Goal: Task Accomplishment & Management: Complete application form

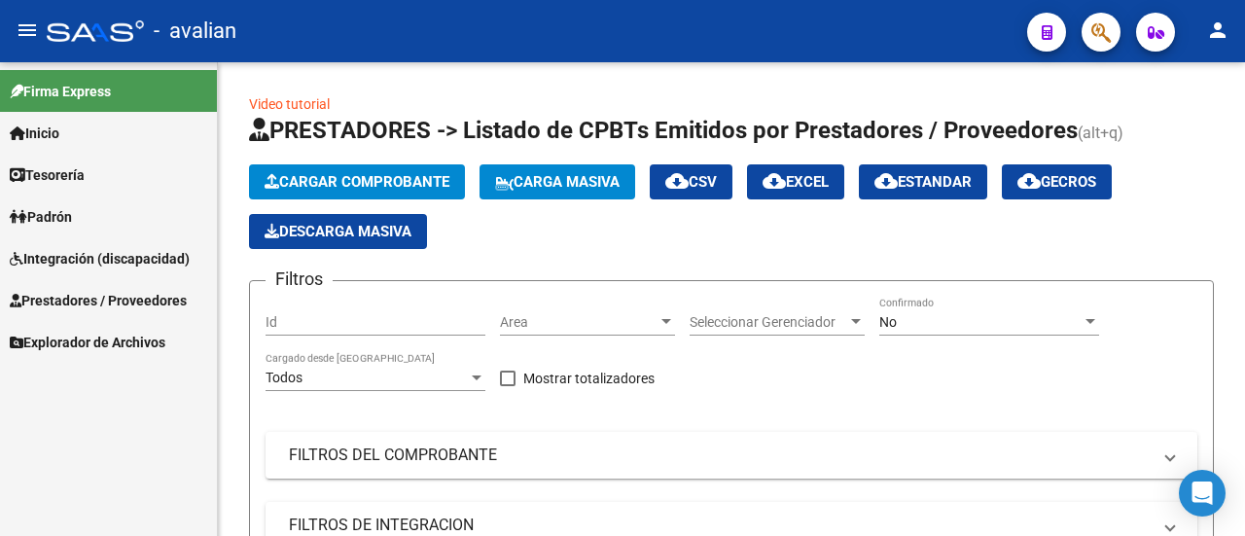
click at [150, 298] on span "Prestadores / Proveedores" at bounding box center [98, 300] width 177 height 21
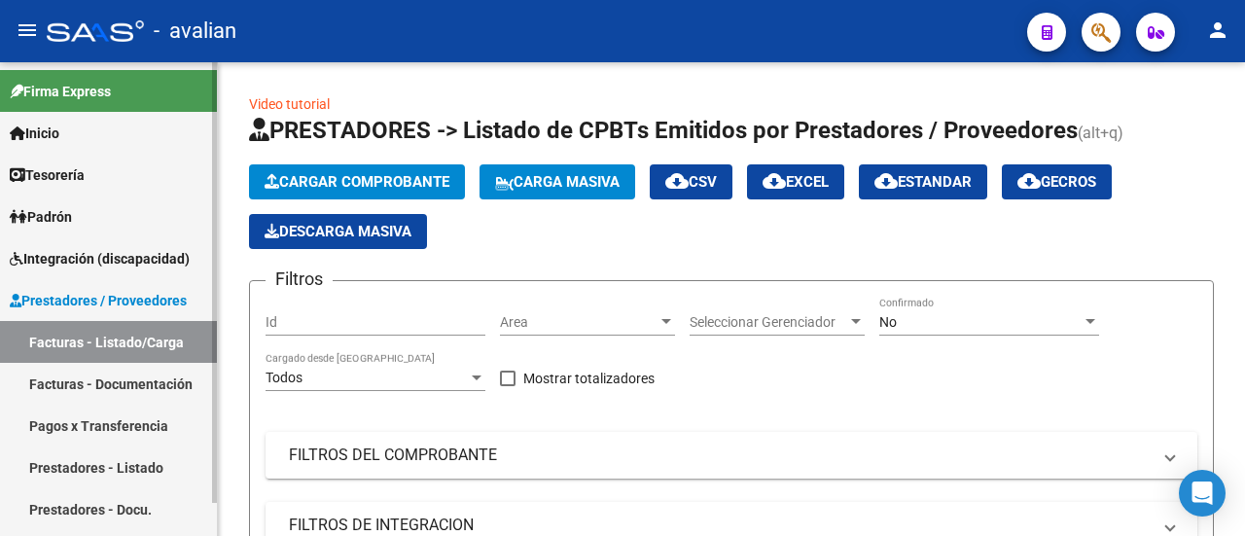
click at [89, 341] on link "Facturas - Listado/Carga" at bounding box center [108, 342] width 217 height 42
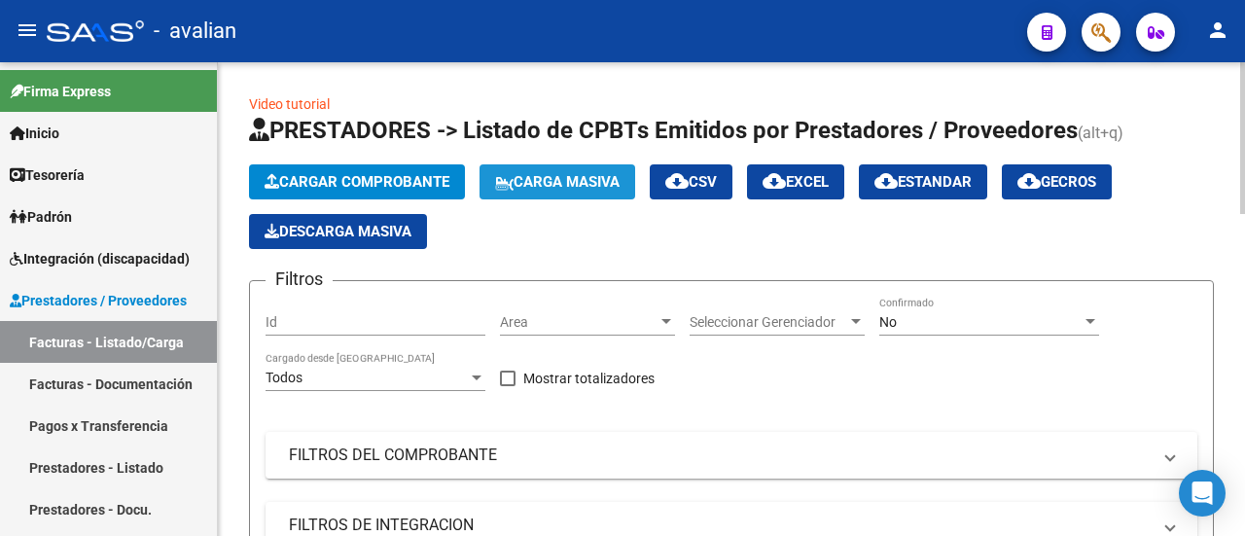
click at [558, 173] on span "Carga Masiva" at bounding box center [557, 182] width 124 height 18
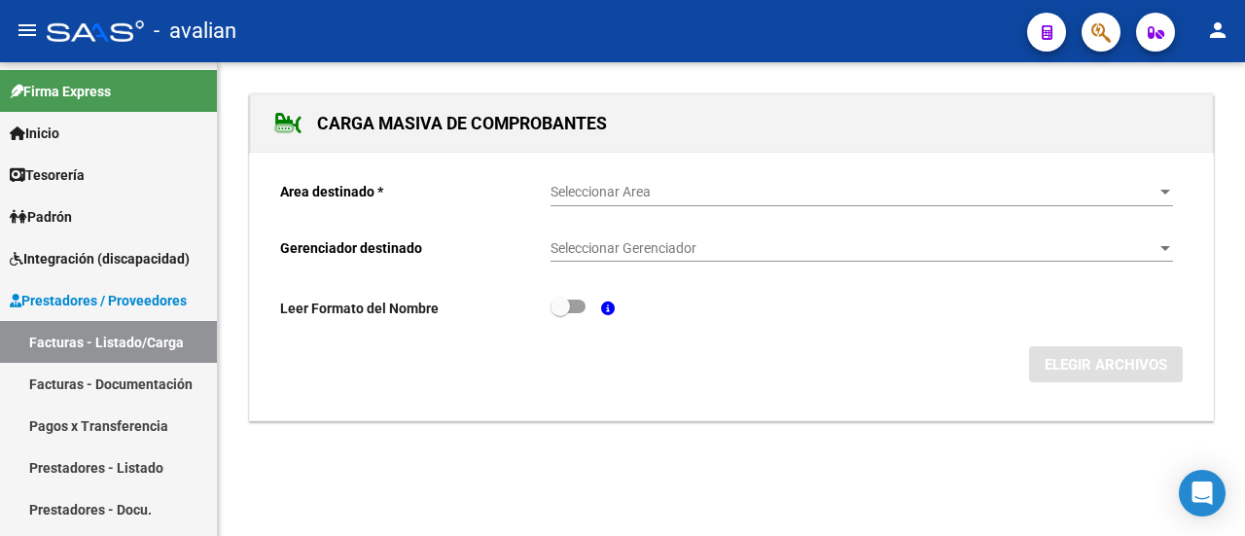
click at [672, 190] on span "Seleccionar Area" at bounding box center [852, 192] width 605 height 17
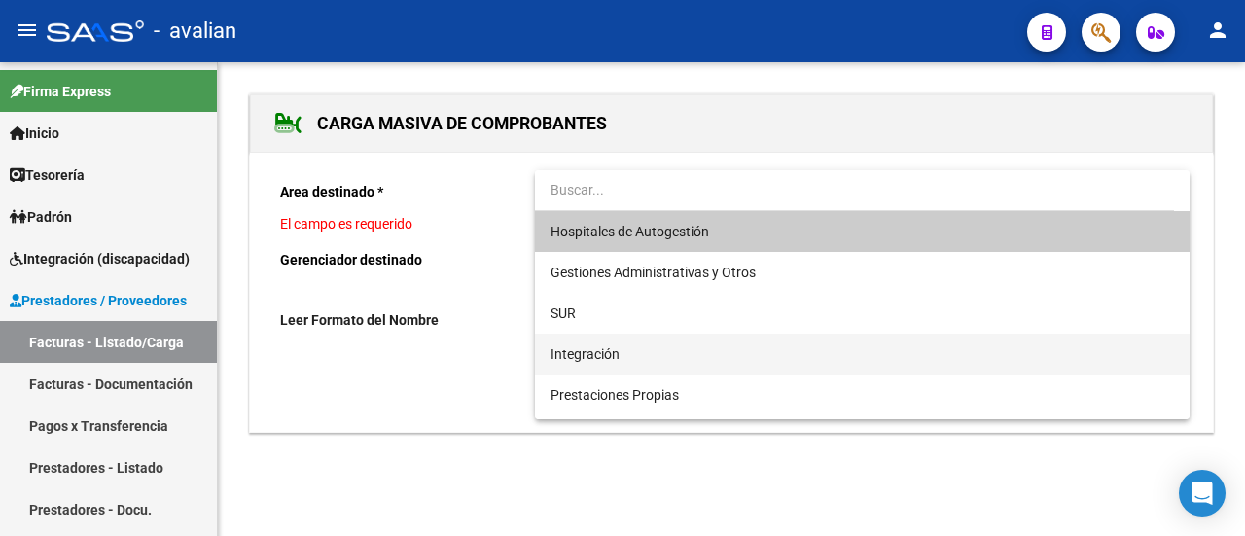
click at [630, 351] on span "Integración" at bounding box center [861, 354] width 623 height 41
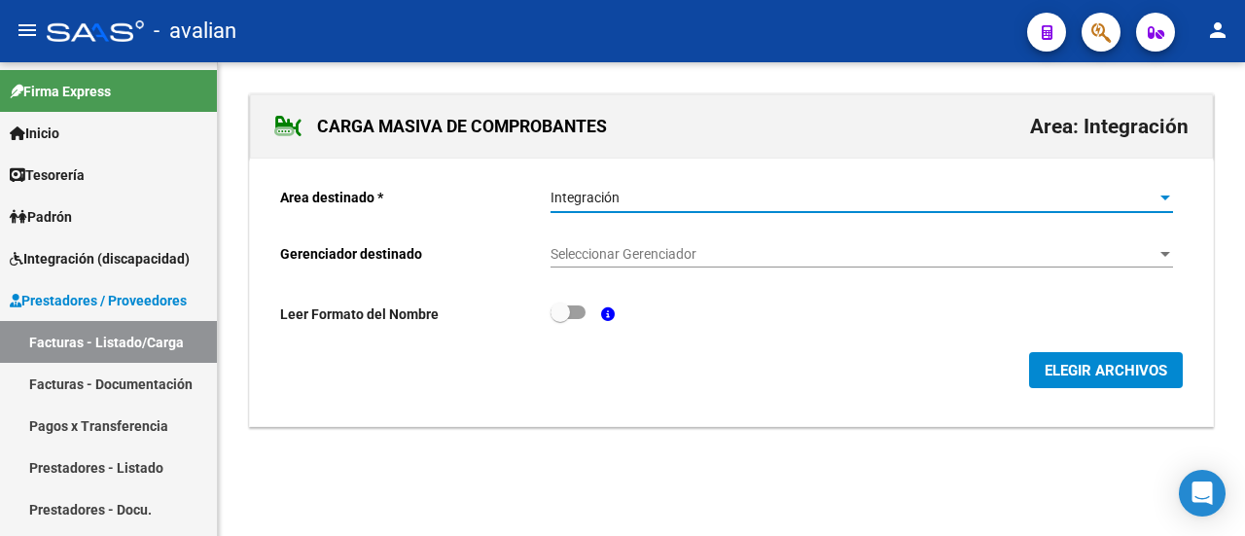
click at [609, 241] on div "Seleccionar Gerenciador Seleccionar Gerenciador" at bounding box center [861, 248] width 622 height 39
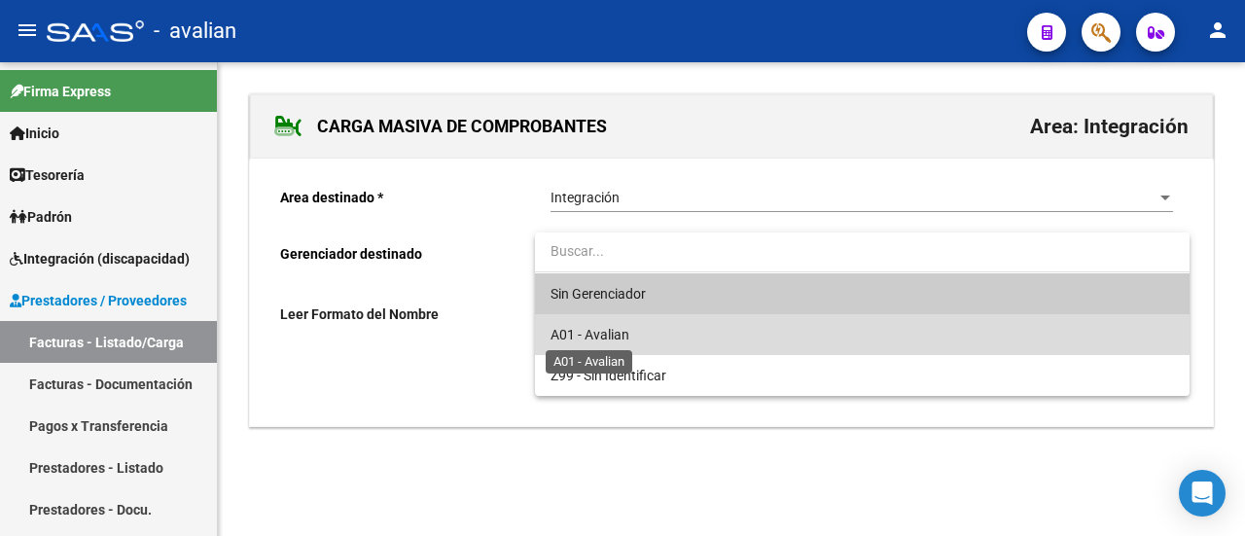
click at [624, 332] on span "A01 - Avalian" at bounding box center [589, 335] width 79 height 16
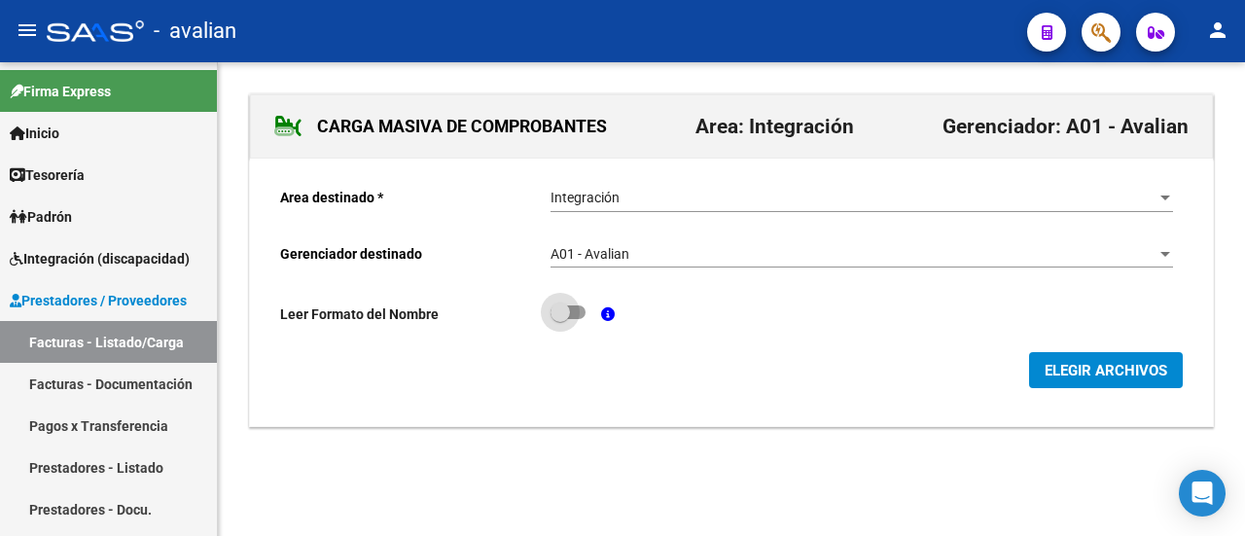
click at [578, 314] on span at bounding box center [567, 312] width 35 height 14
click at [560, 319] on input "checkbox" at bounding box center [559, 319] width 1 height 1
checkbox input "true"
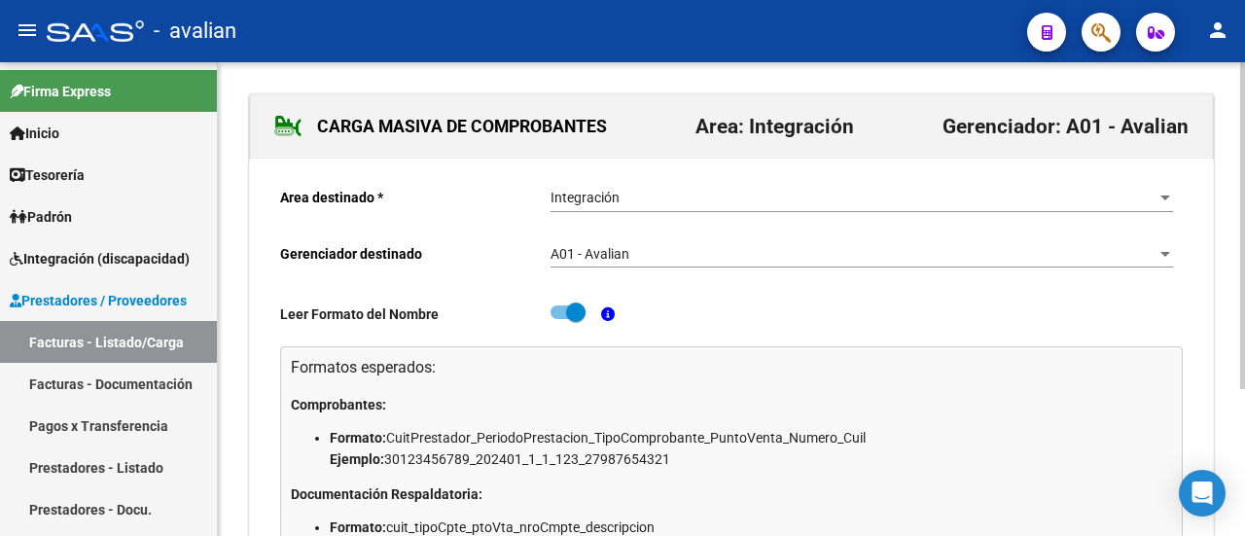
scroll to position [212, 0]
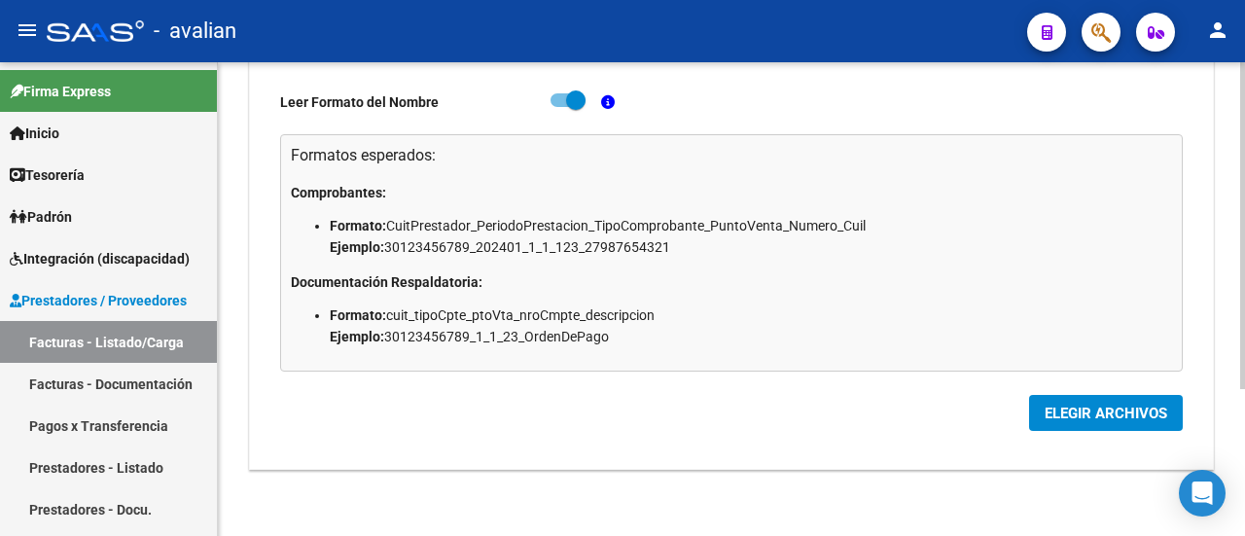
click at [1074, 407] on span "ELEGIR ARCHIVOS" at bounding box center [1106, 414] width 123 height 18
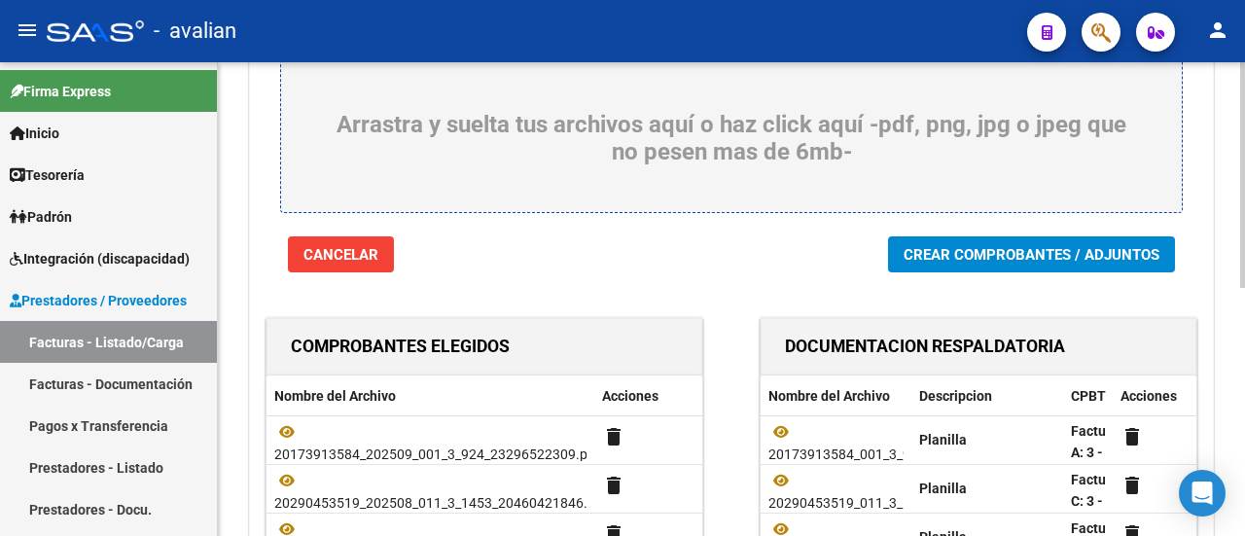
scroll to position [129, 0]
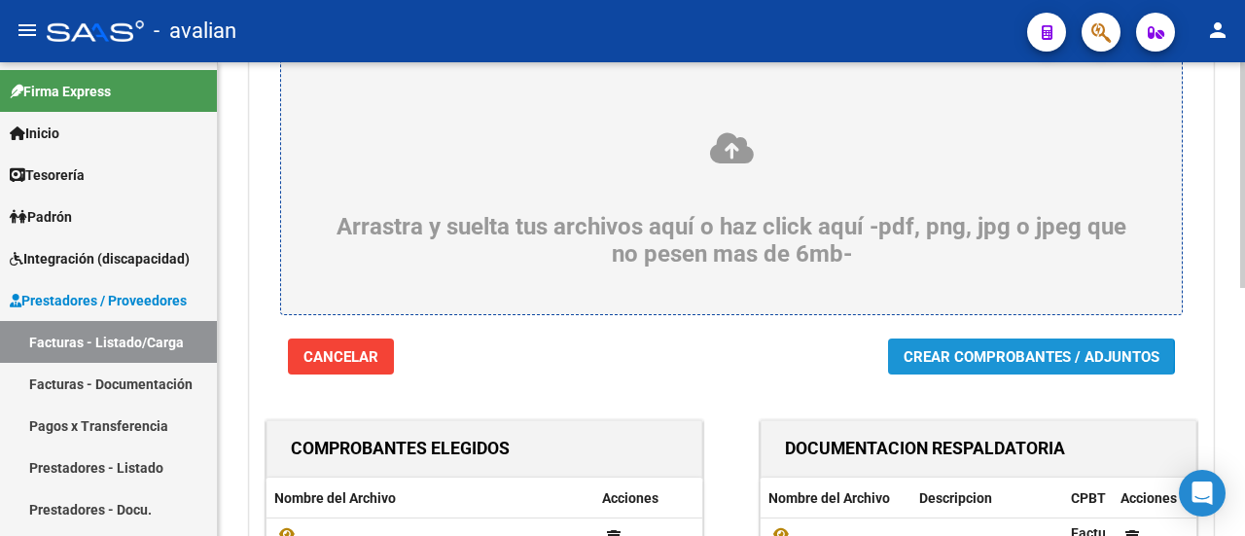
click at [1007, 356] on span "Crear Comprobantes / Adjuntos" at bounding box center [1031, 357] width 256 height 18
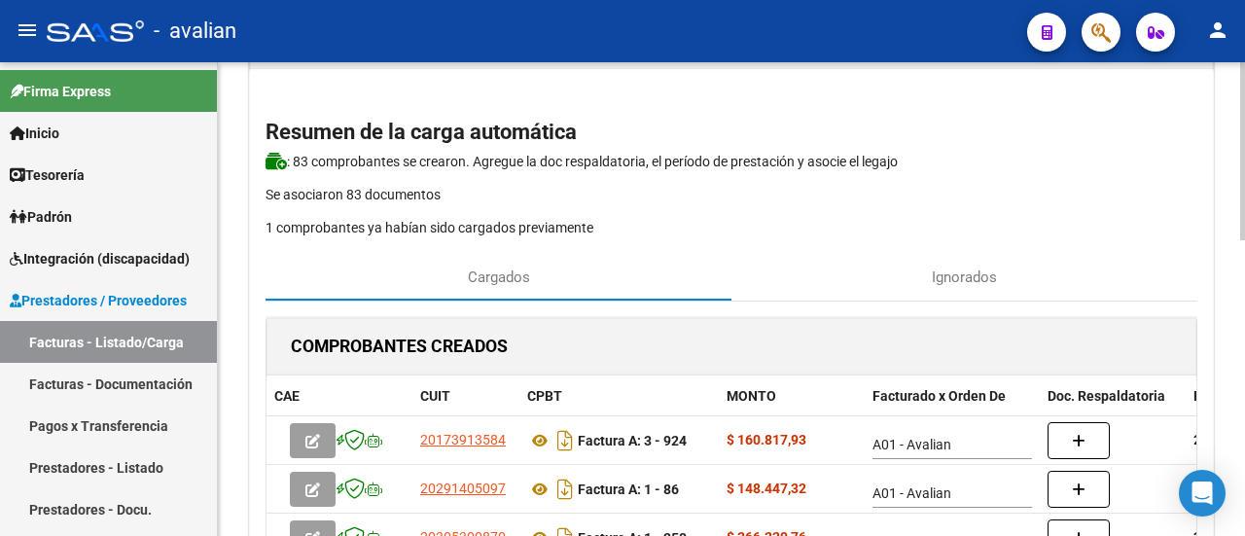
scroll to position [195, 0]
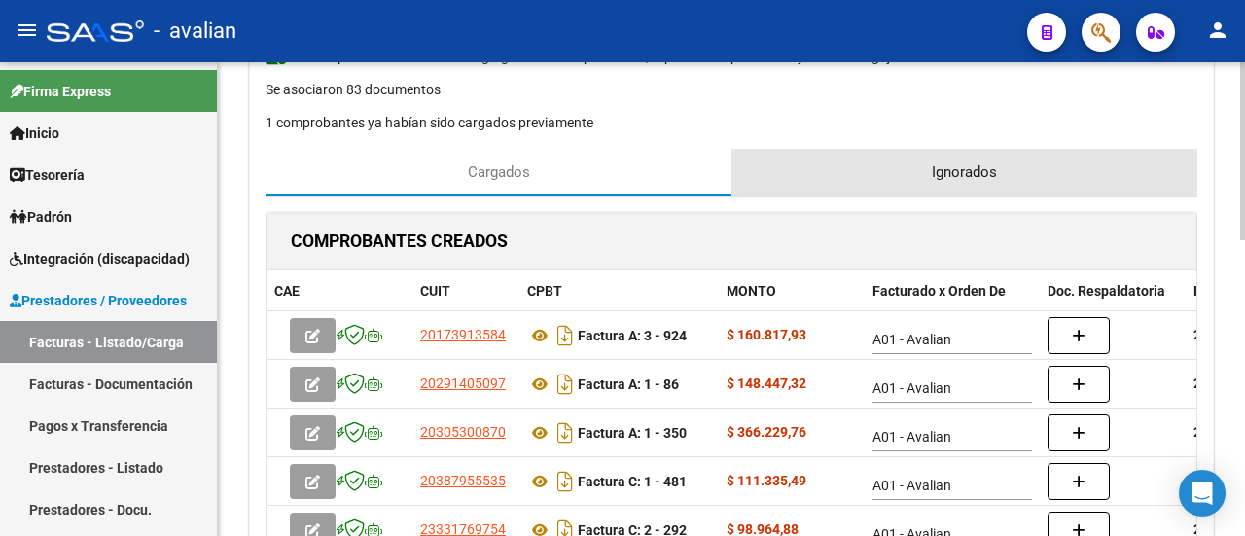
click at [953, 164] on span "Ignorados" at bounding box center [964, 171] width 65 height 21
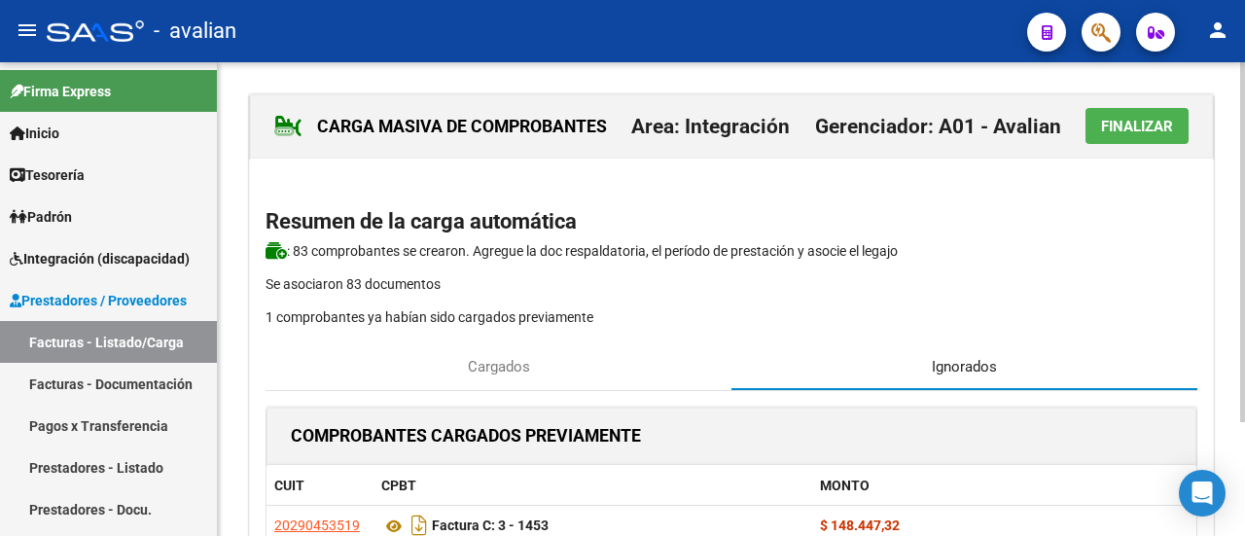
scroll to position [149, 0]
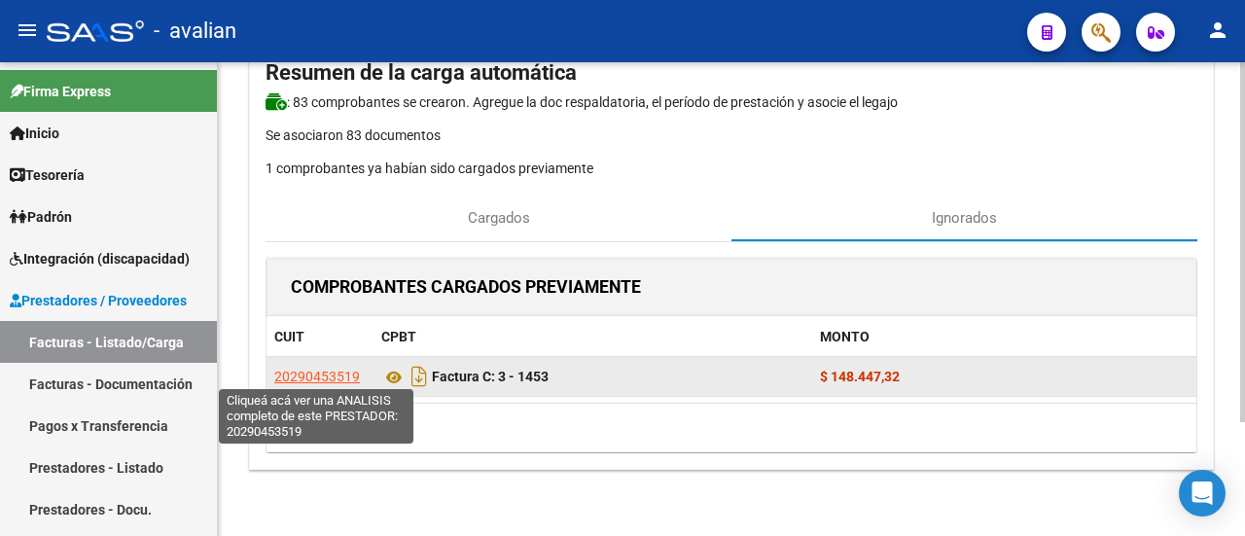
click at [321, 371] on span "20290453519" at bounding box center [317, 377] width 86 height 16
type textarea "20290453519"
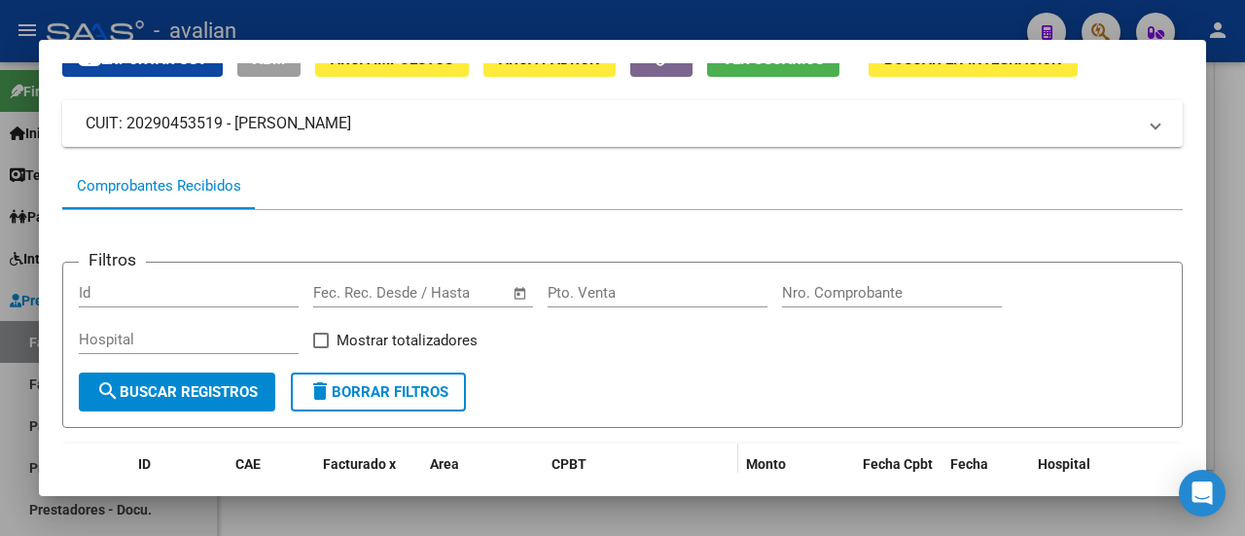
scroll to position [0, 0]
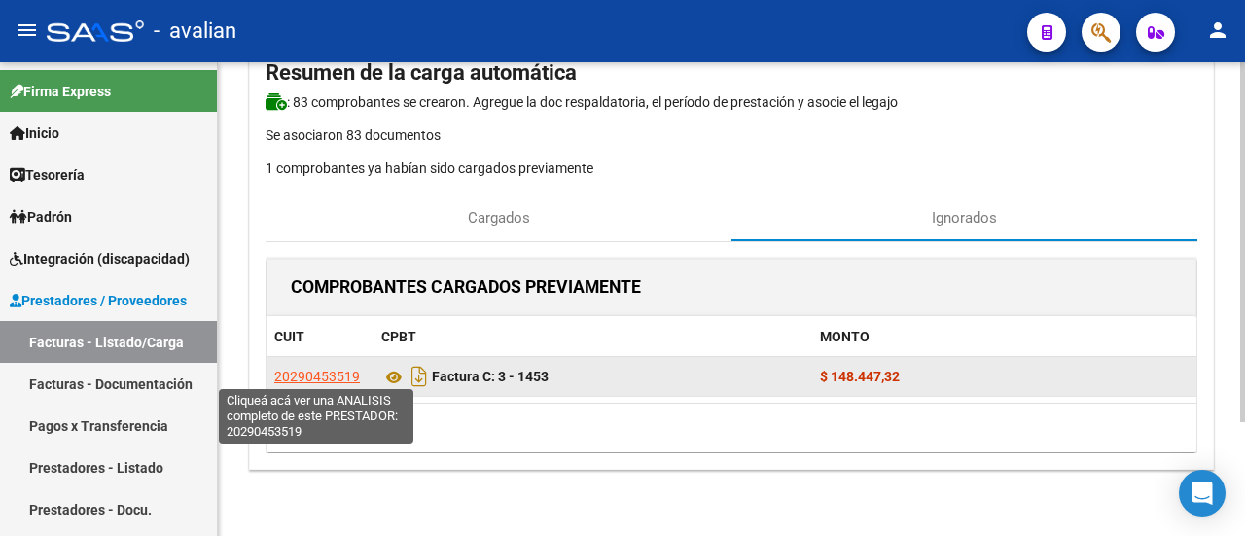
click at [303, 377] on span "20290453519" at bounding box center [317, 377] width 86 height 16
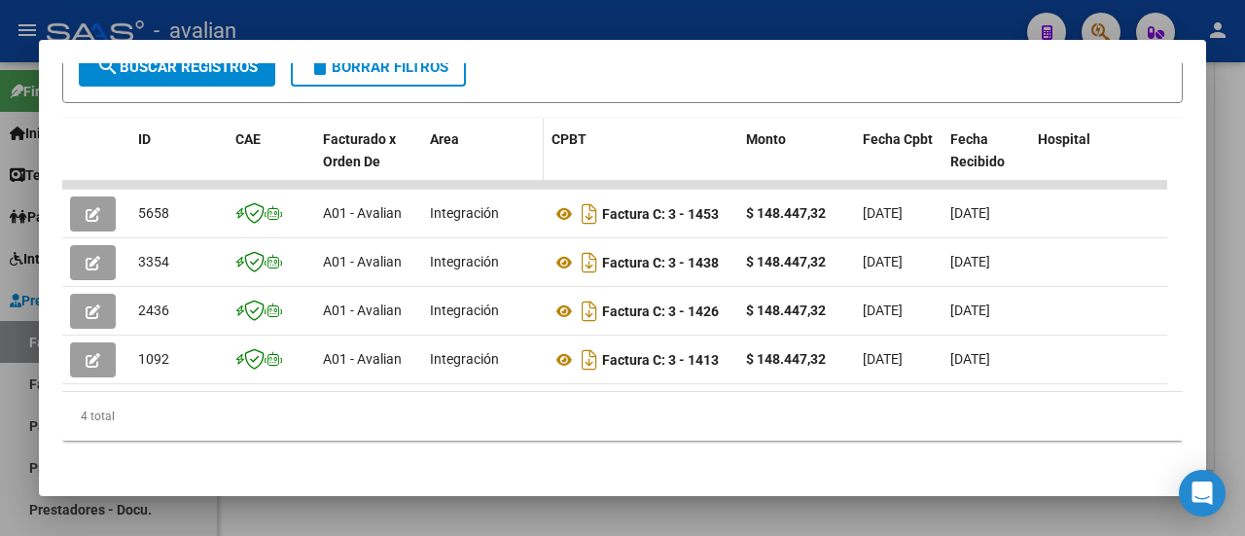
scroll to position [434, 0]
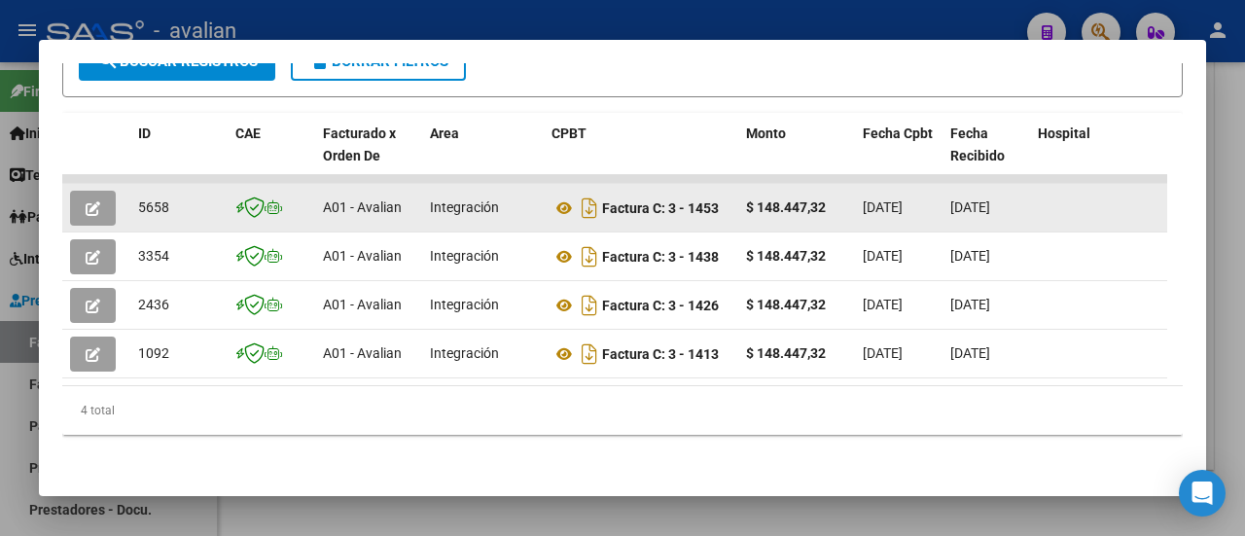
click at [93, 201] on icon "button" at bounding box center [93, 208] width 15 height 15
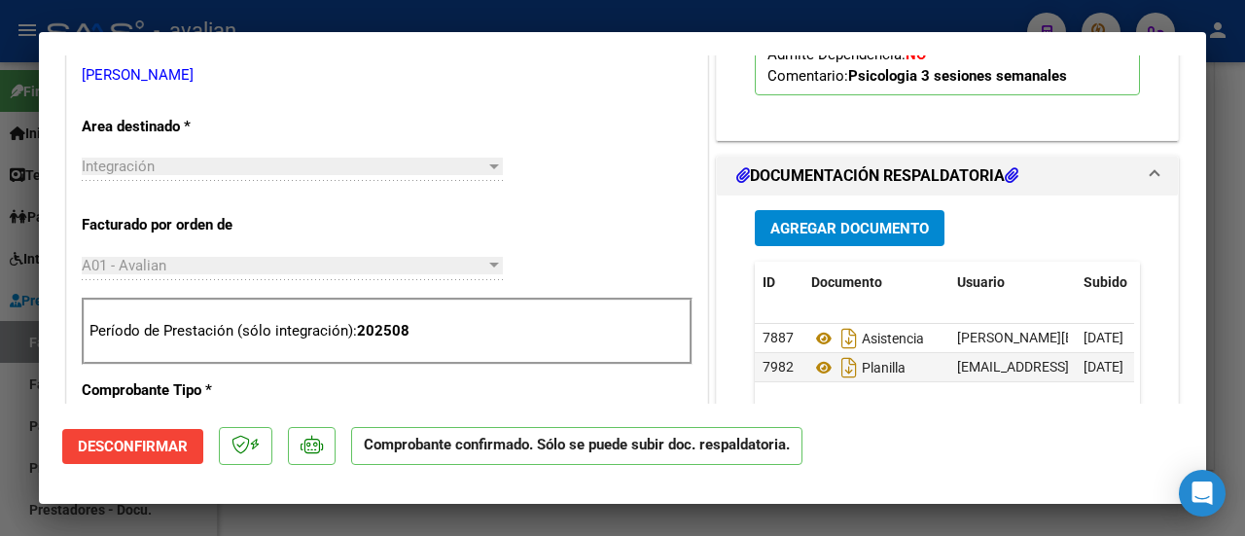
scroll to position [681, 0]
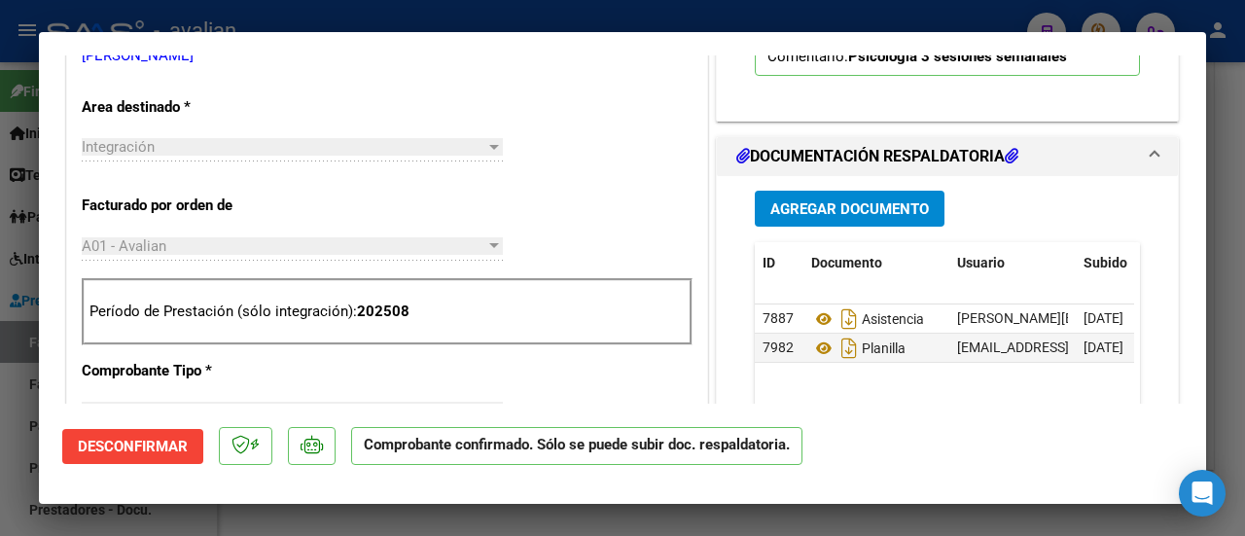
type input "$ 0,00"
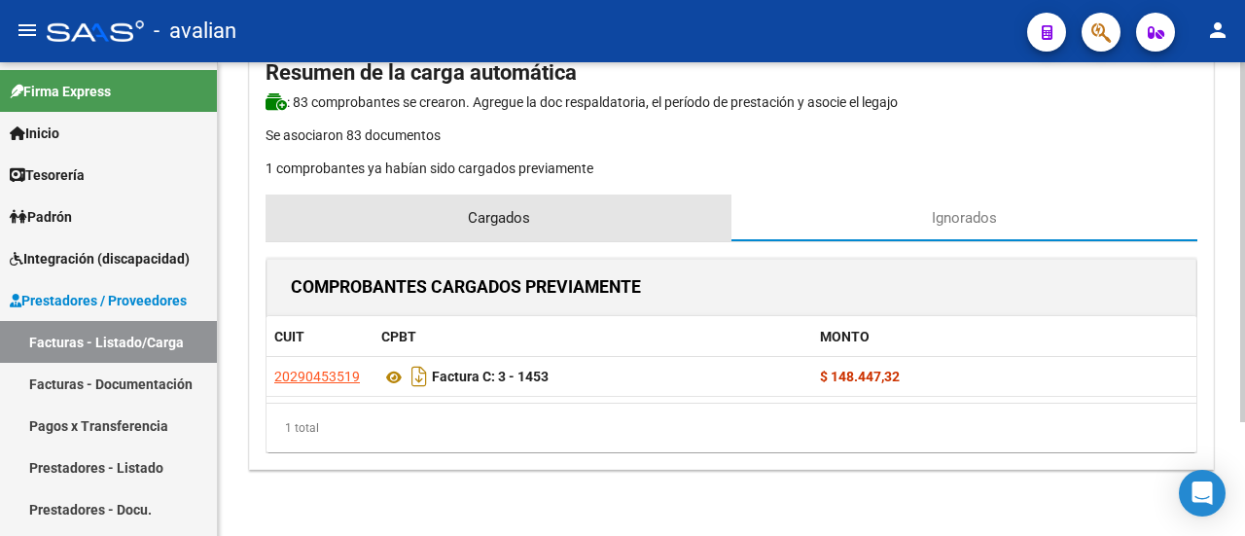
click at [498, 217] on span "Cargados" at bounding box center [499, 217] width 62 height 21
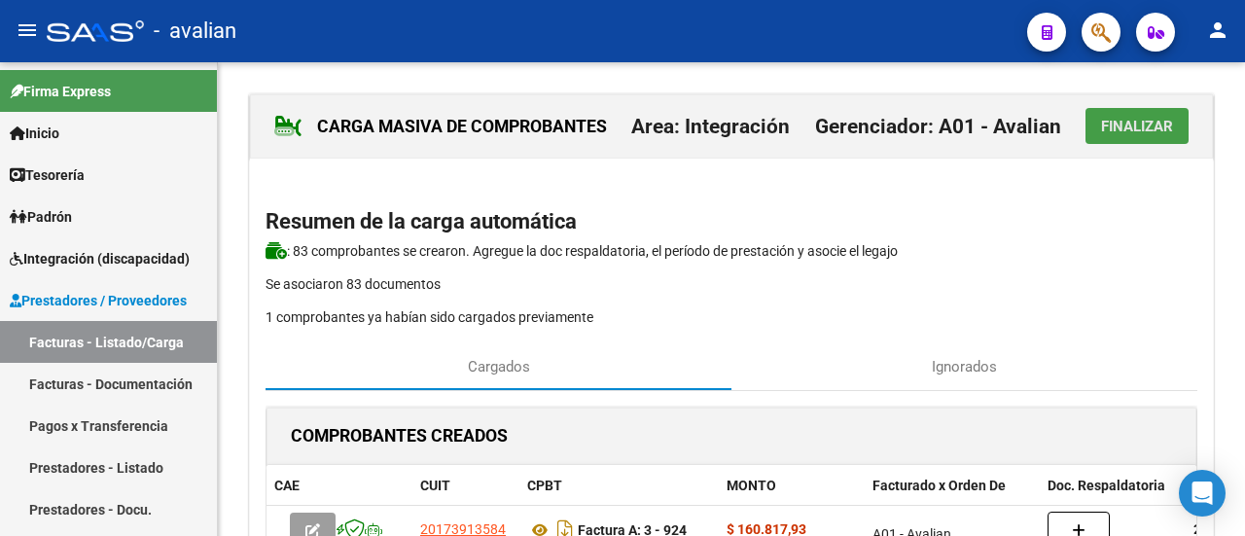
click at [1136, 123] on span "Finalizar" at bounding box center [1137, 127] width 72 height 18
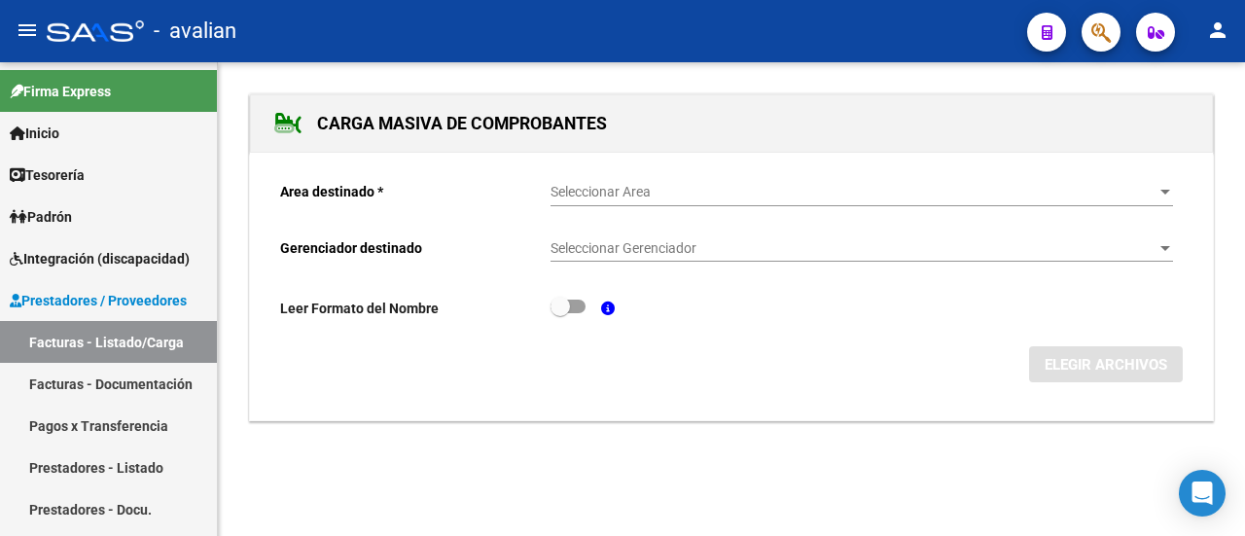
click at [1169, 188] on div at bounding box center [1165, 193] width 18 height 16
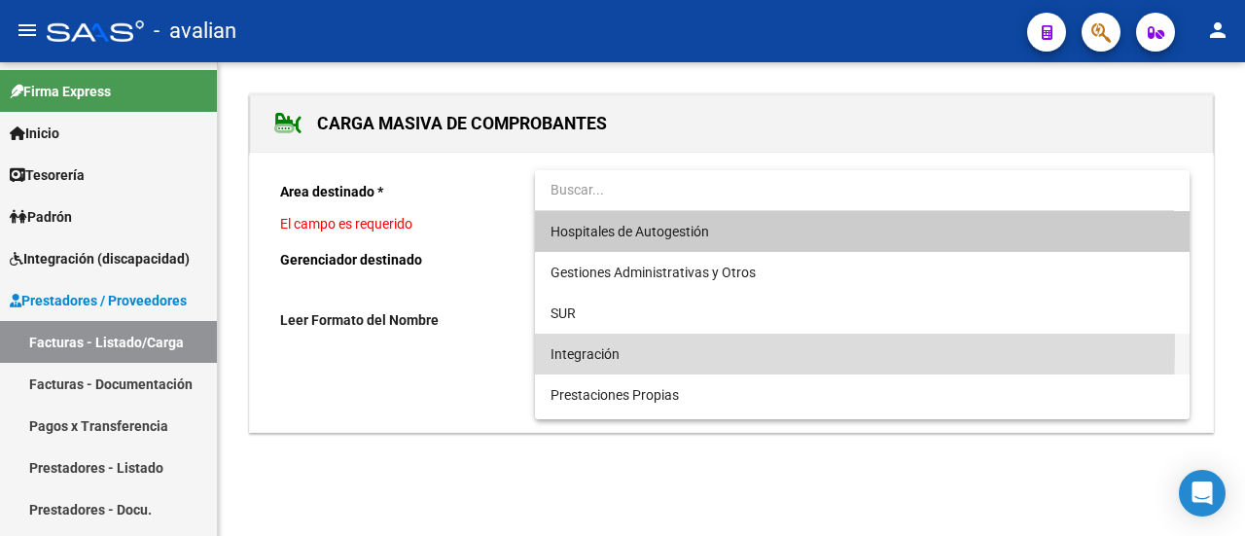
click at [652, 350] on span "Integración" at bounding box center [861, 354] width 623 height 41
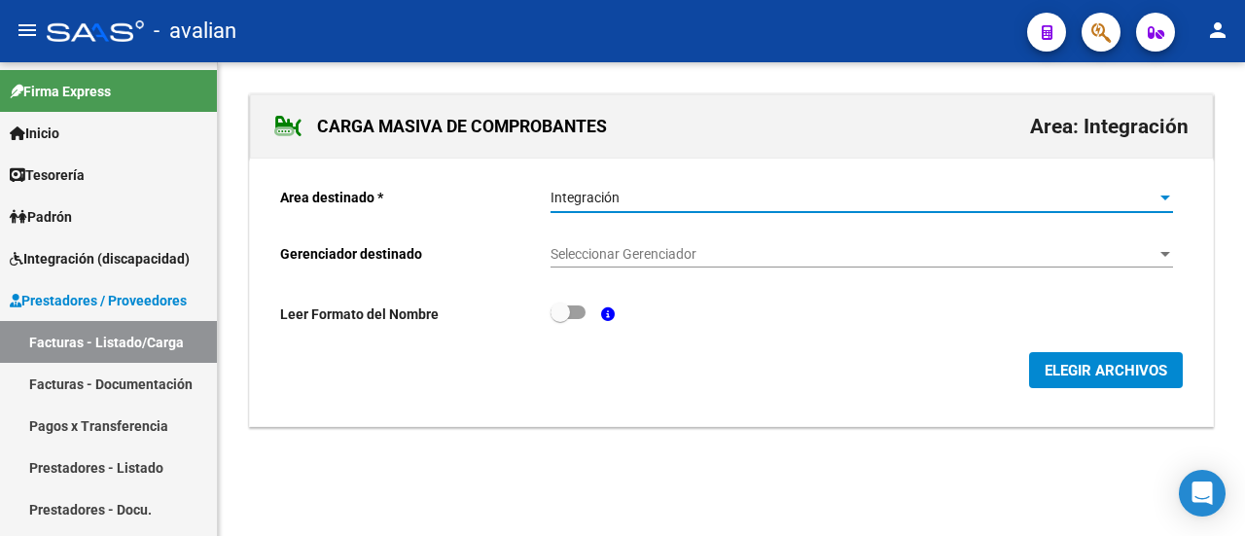
click at [1050, 254] on span "Seleccionar Gerenciador" at bounding box center [852, 254] width 605 height 17
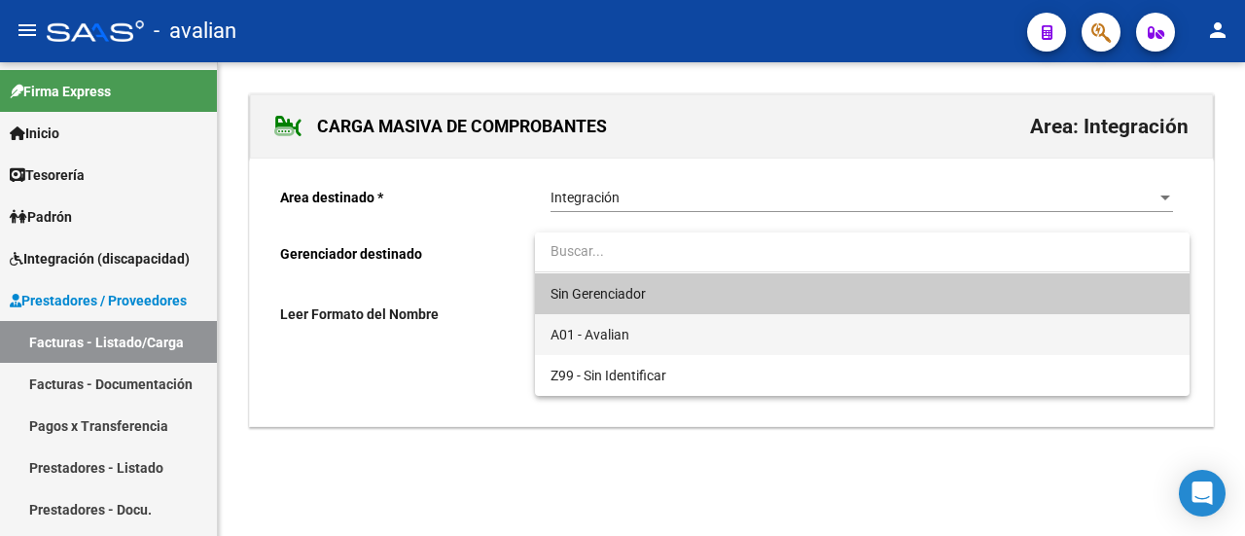
click at [718, 336] on span "A01 - Avalian" at bounding box center [861, 334] width 623 height 41
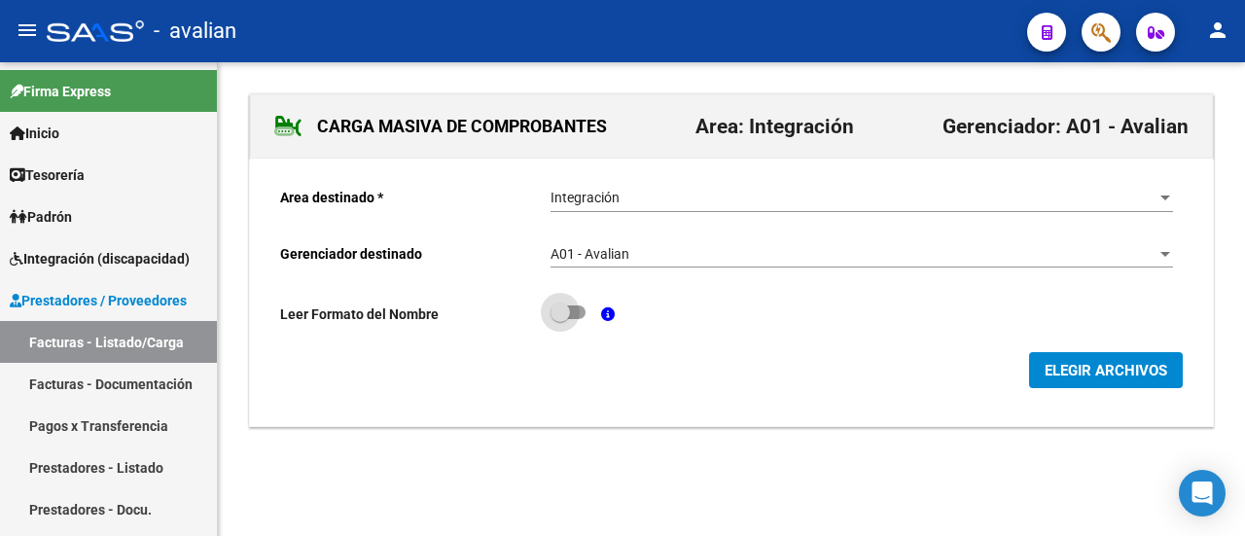
drag, startPoint x: 584, startPoint y: 302, endPoint x: 673, endPoint y: 326, distance: 92.5
click at [584, 302] on label at bounding box center [567, 312] width 35 height 23
click at [560, 319] on input "checkbox" at bounding box center [559, 319] width 1 height 1
checkbox input "true"
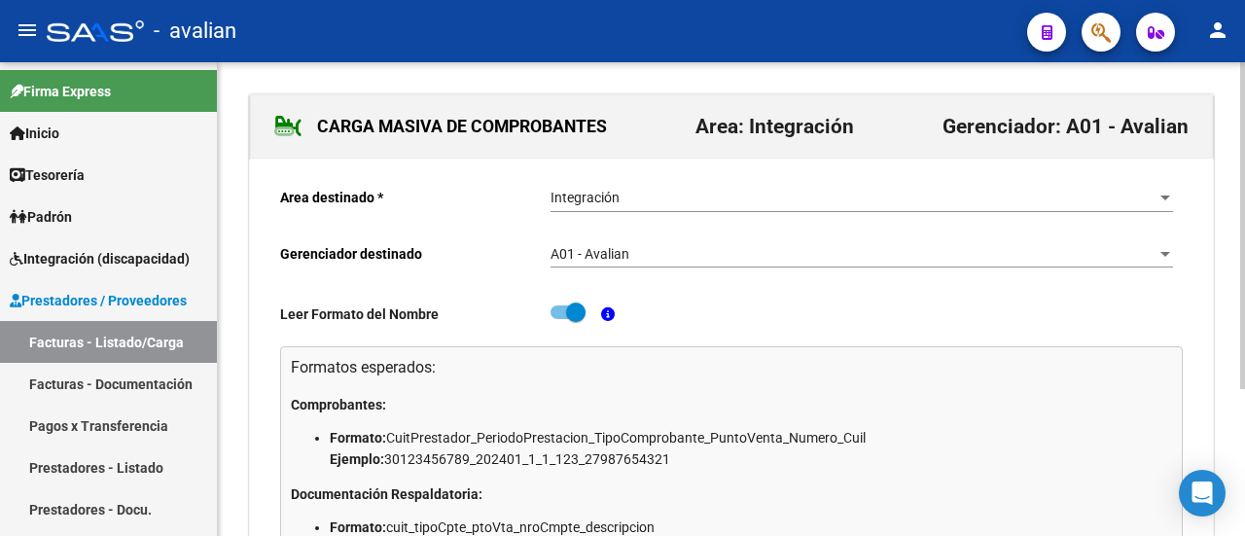
scroll to position [212, 0]
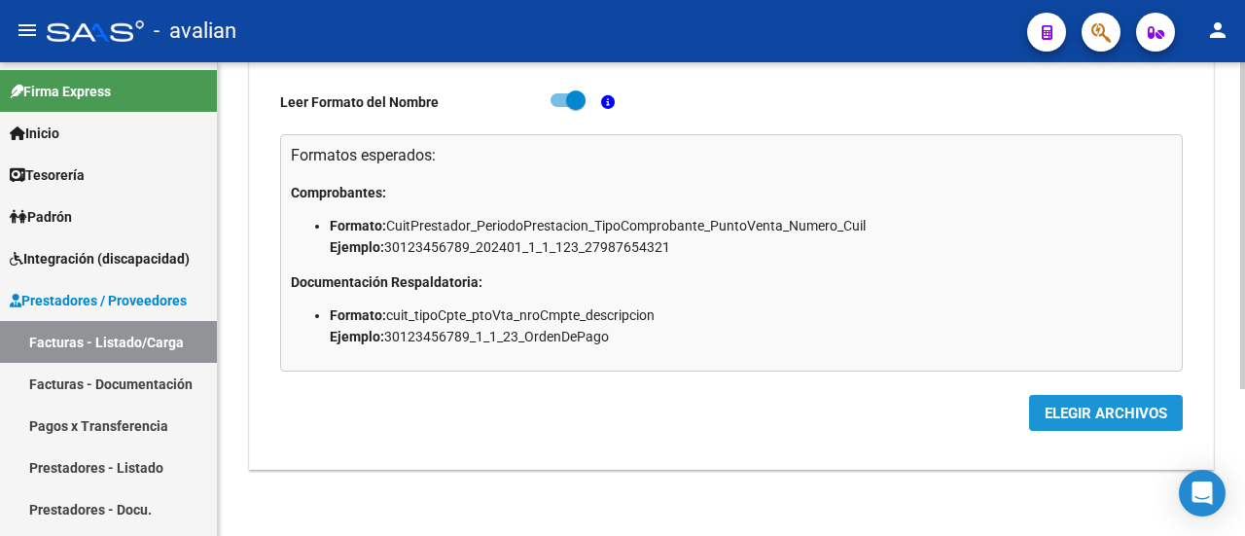
click at [1084, 405] on span "ELEGIR ARCHIVOS" at bounding box center [1106, 414] width 123 height 18
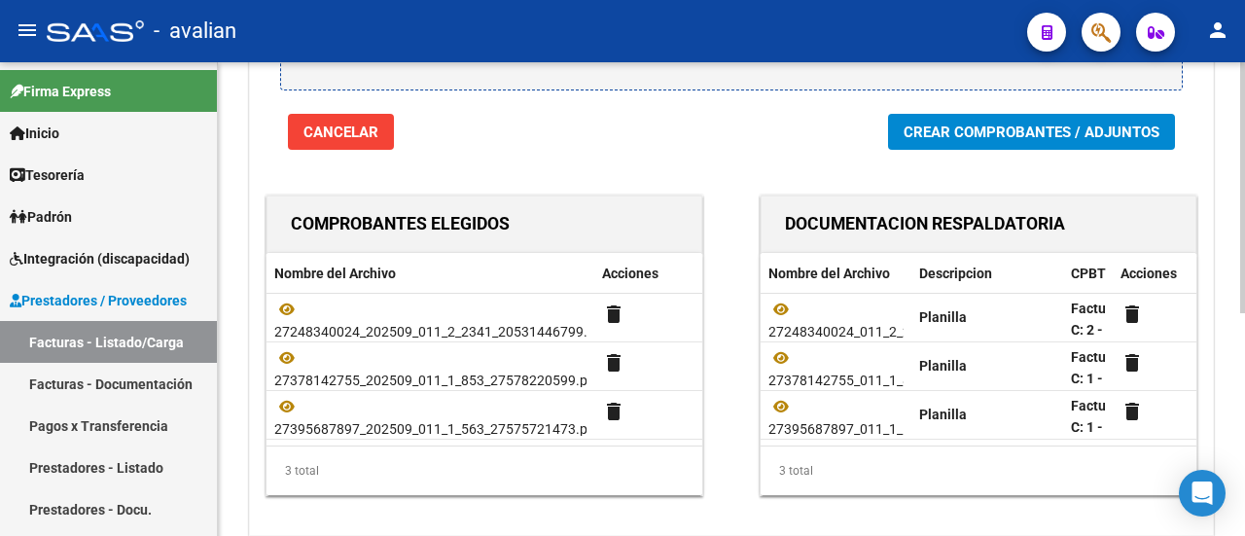
scroll to position [324, 0]
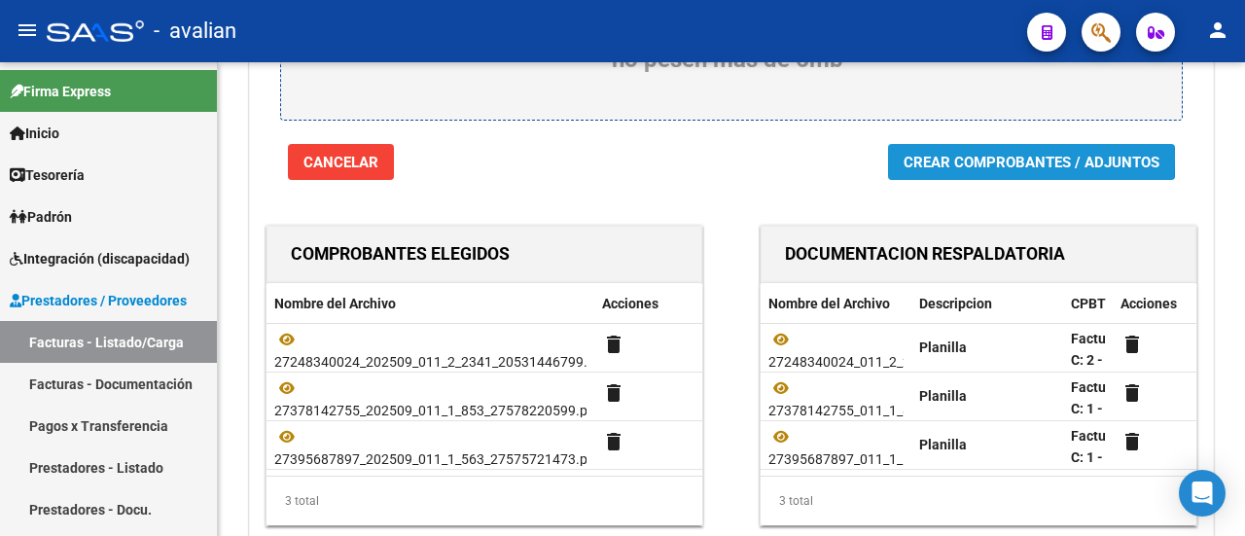
click at [1018, 159] on span "Crear Comprobantes / Adjuntos" at bounding box center [1031, 163] width 256 height 18
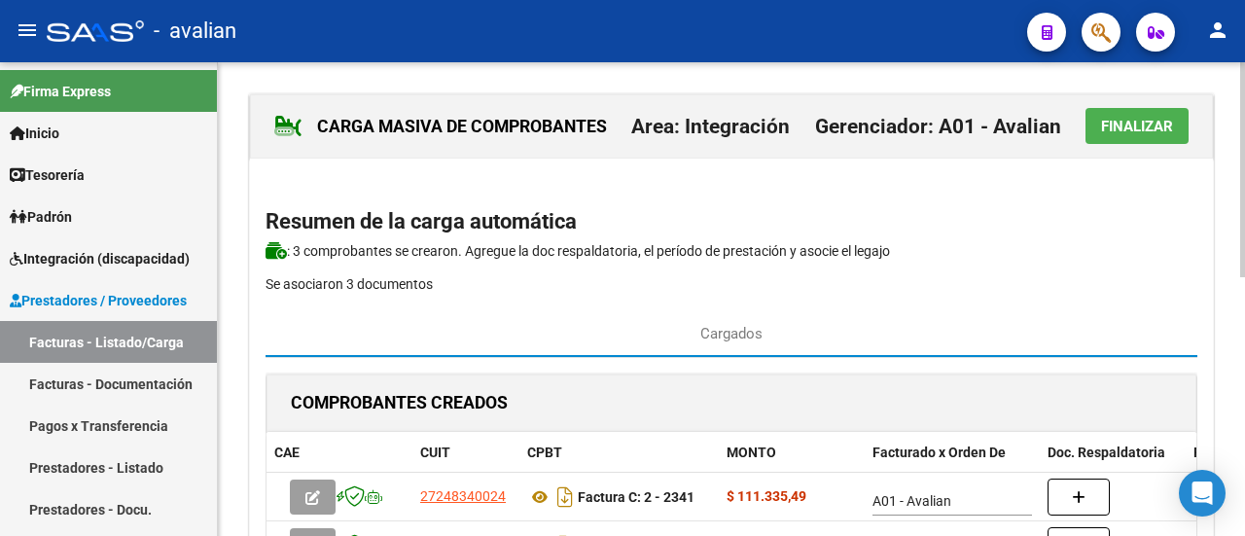
scroll to position [0, 0]
click at [1116, 118] on span "Finalizar" at bounding box center [1137, 127] width 72 height 18
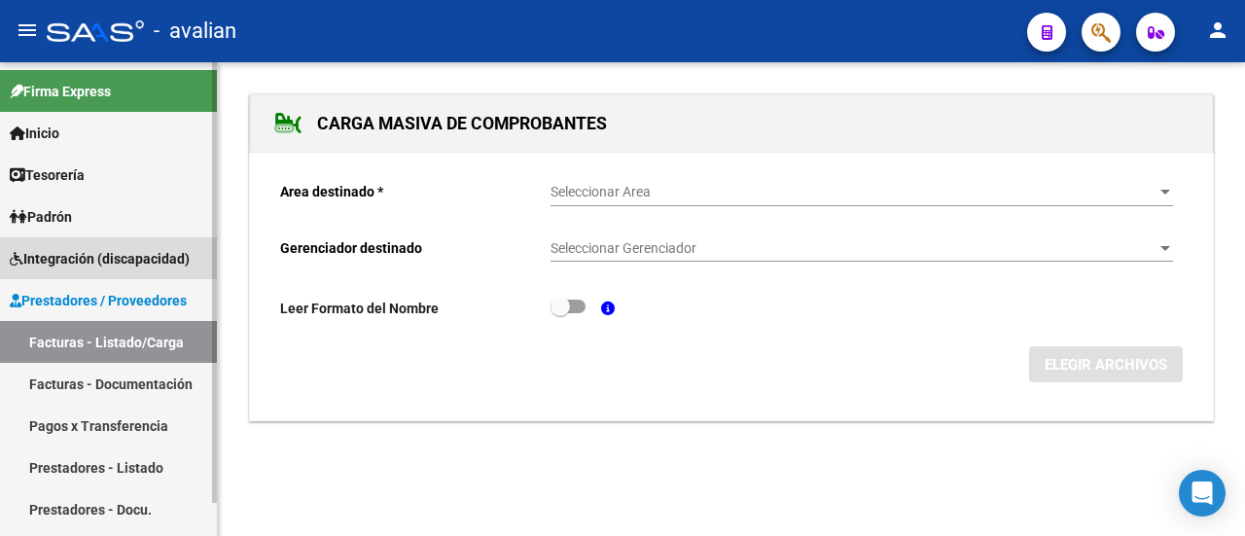
click at [116, 260] on span "Integración (discapacidad)" at bounding box center [100, 258] width 180 height 21
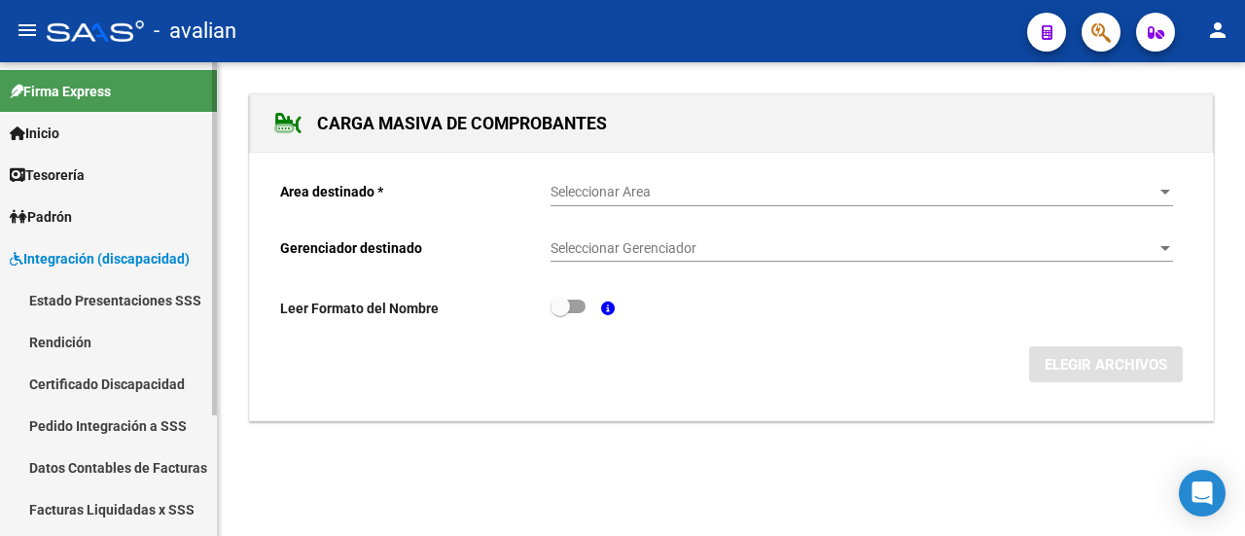
click at [118, 293] on link "Estado Presentaciones SSS" at bounding box center [108, 300] width 217 height 42
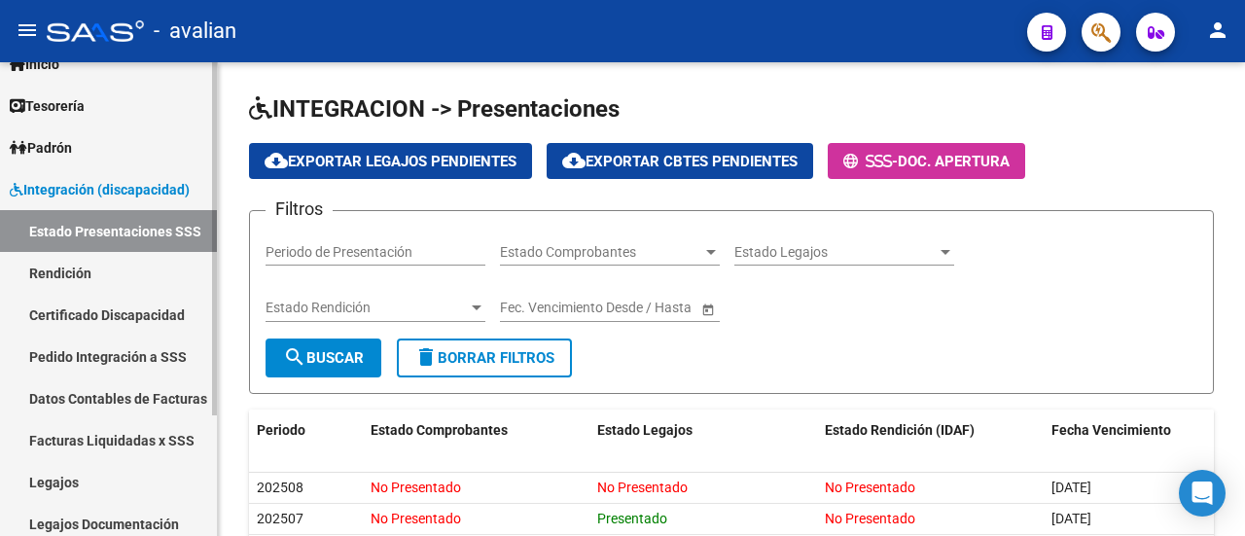
scroll to position [97, 0]
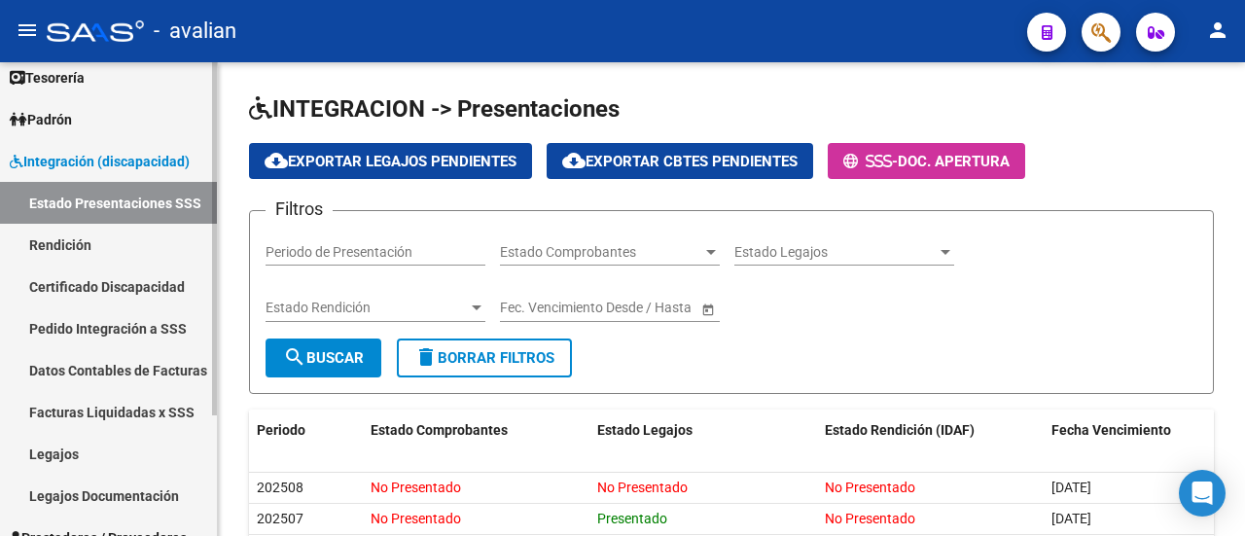
click at [132, 328] on link "Pedido Integración a SSS" at bounding box center [108, 328] width 217 height 42
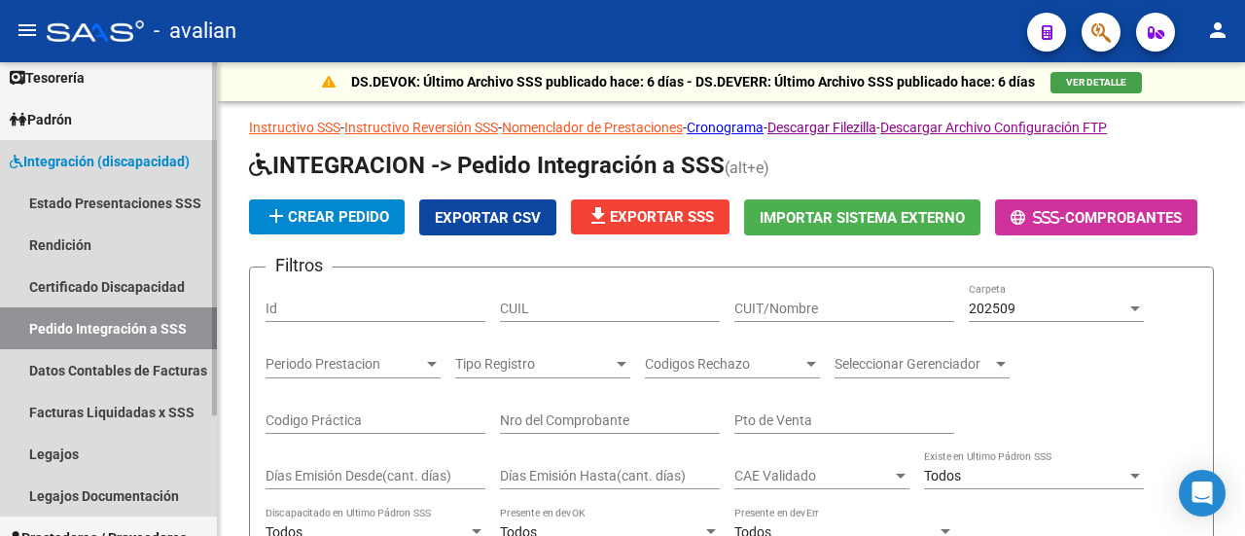
click at [68, 162] on span "Integración (discapacidad)" at bounding box center [100, 161] width 180 height 21
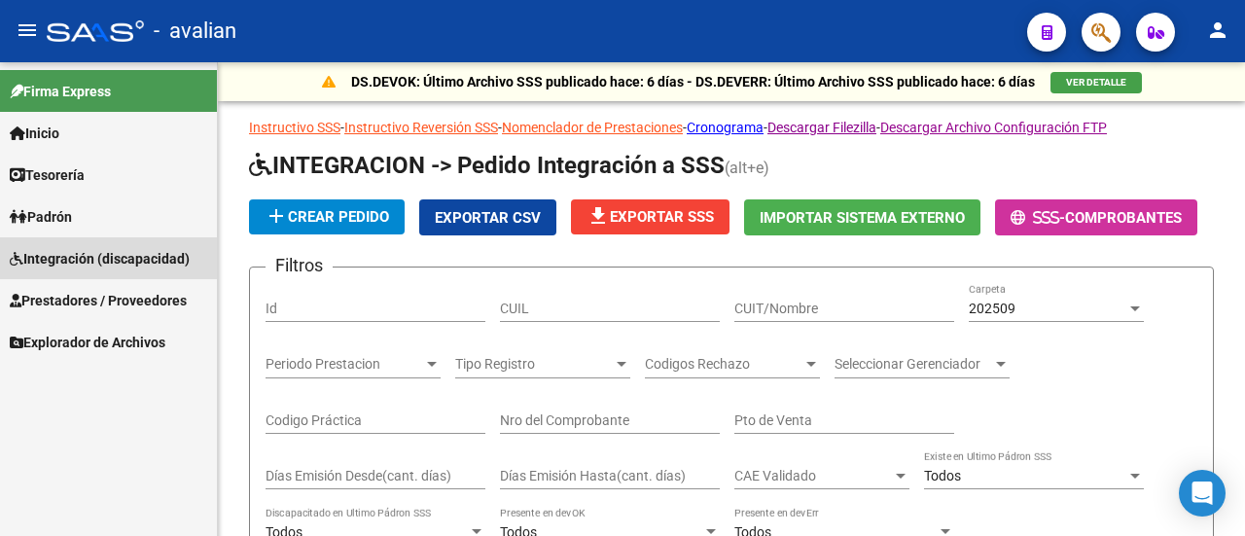
click at [99, 258] on span "Integración (discapacidad)" at bounding box center [100, 258] width 180 height 21
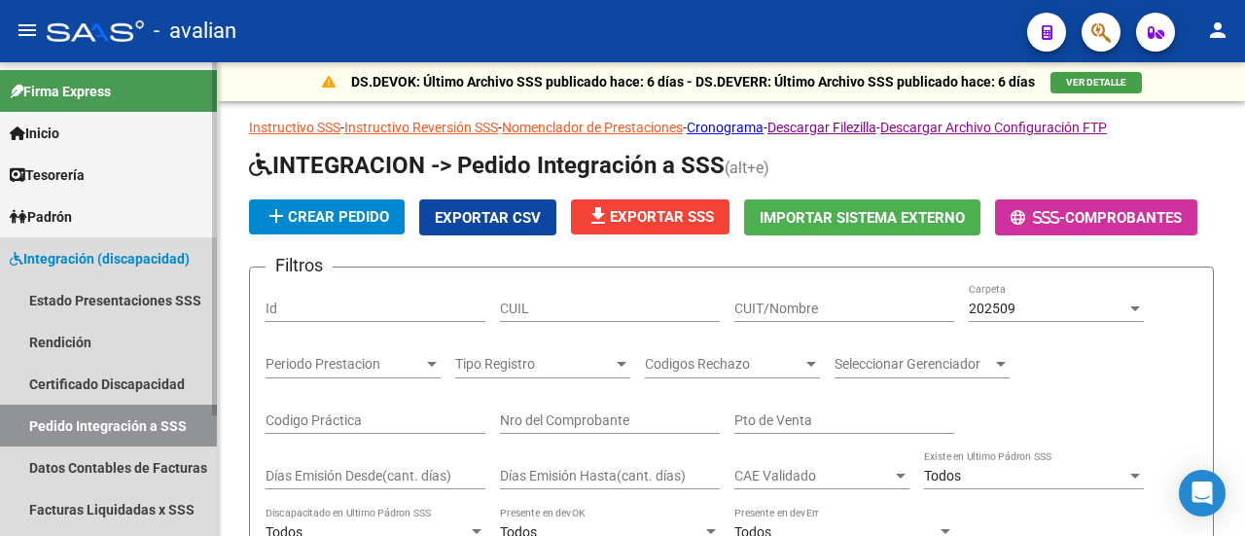
click at [99, 258] on span "Integración (discapacidad)" at bounding box center [100, 258] width 180 height 21
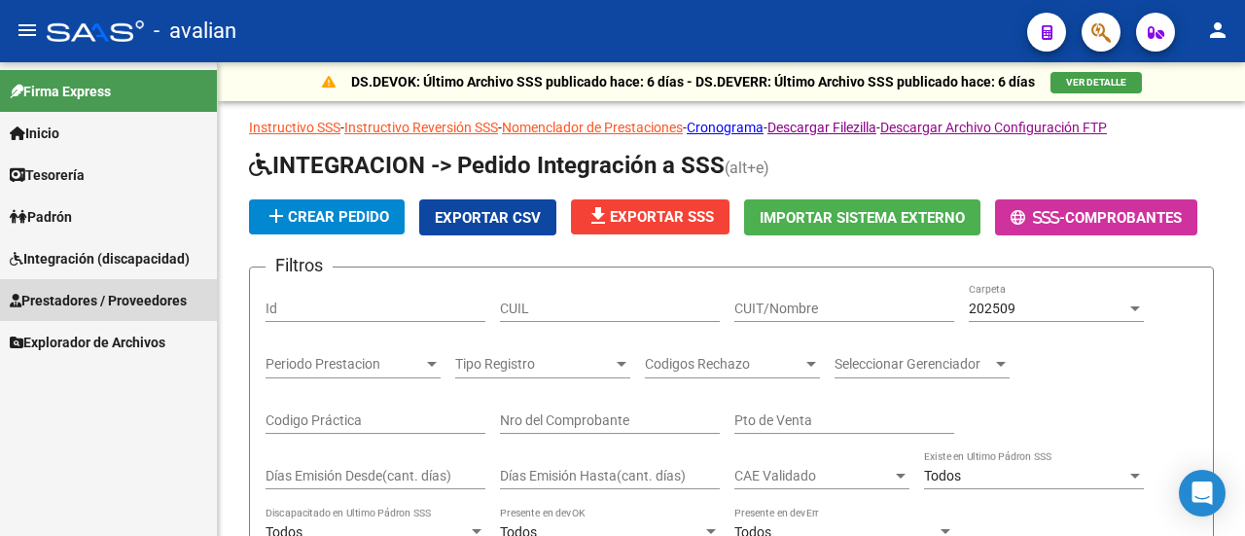
click at [95, 297] on span "Prestadores / Proveedores" at bounding box center [98, 300] width 177 height 21
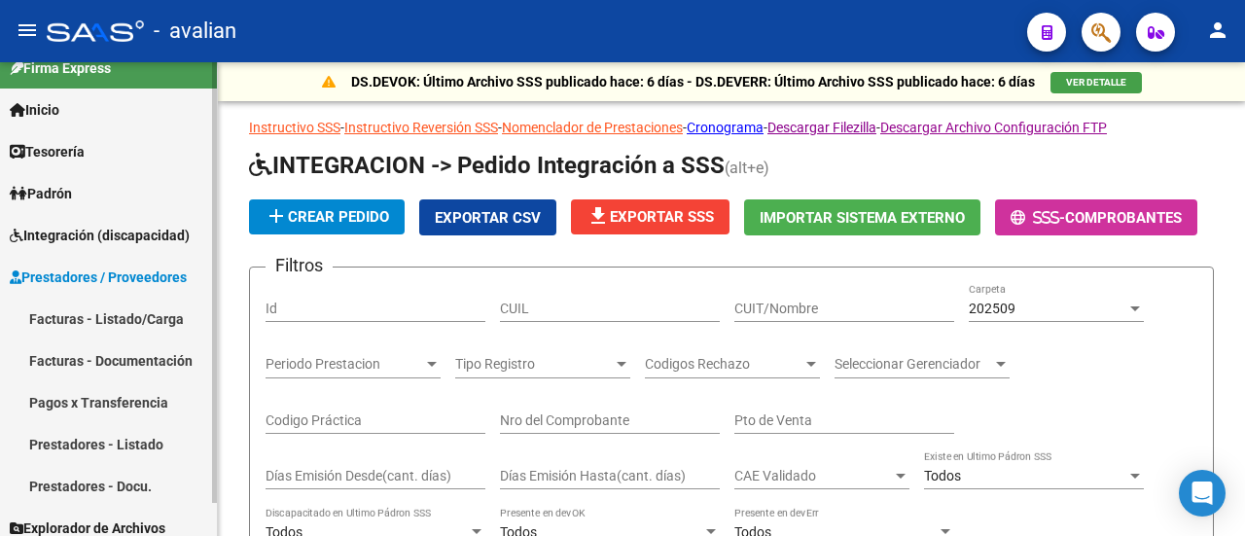
scroll to position [35, 0]
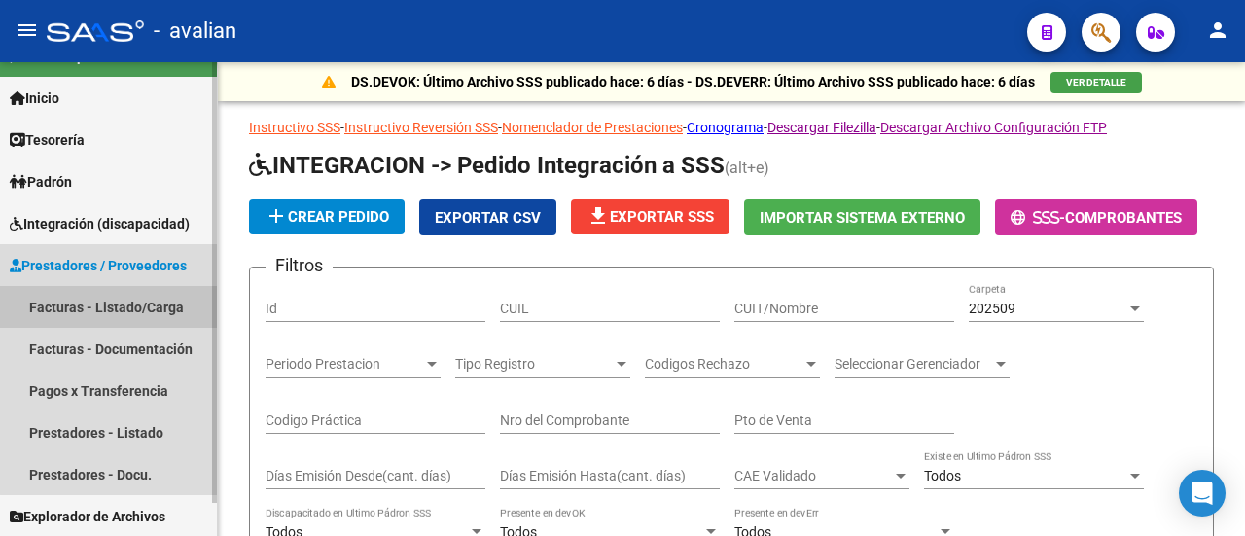
click at [163, 304] on link "Facturas - Listado/Carga" at bounding box center [108, 307] width 217 height 42
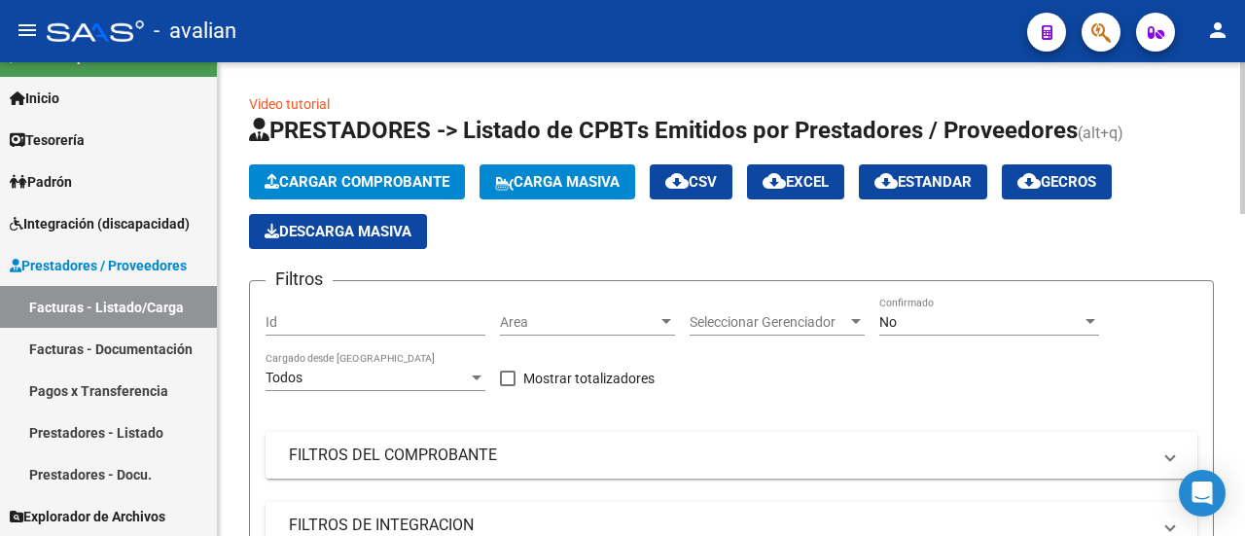
click at [667, 319] on div at bounding box center [666, 321] width 10 height 5
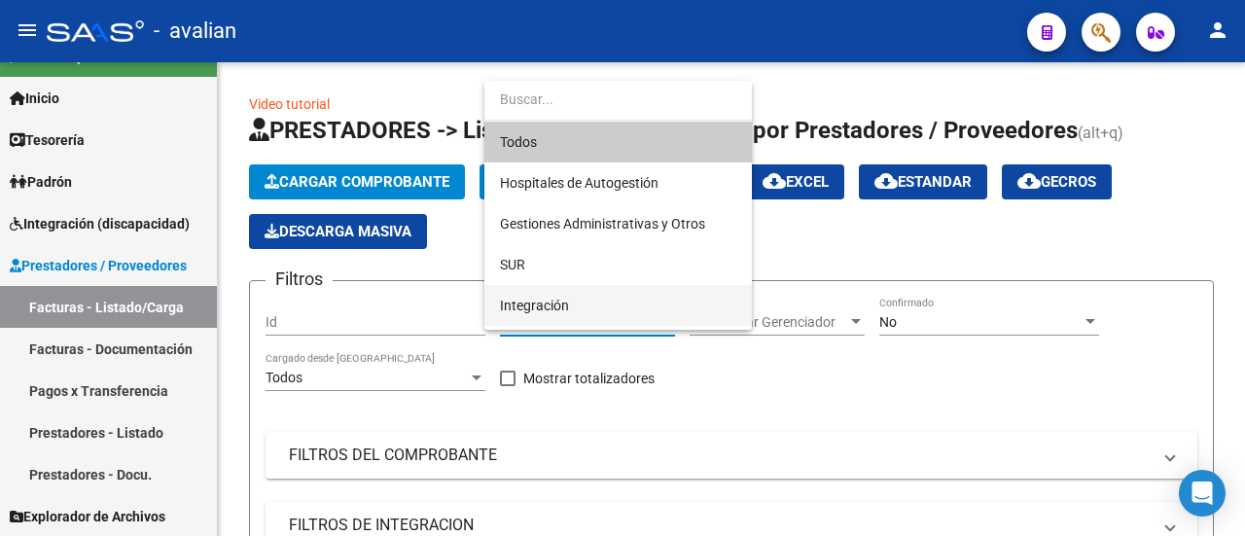
click at [654, 314] on span "Integración" at bounding box center [618, 305] width 236 height 41
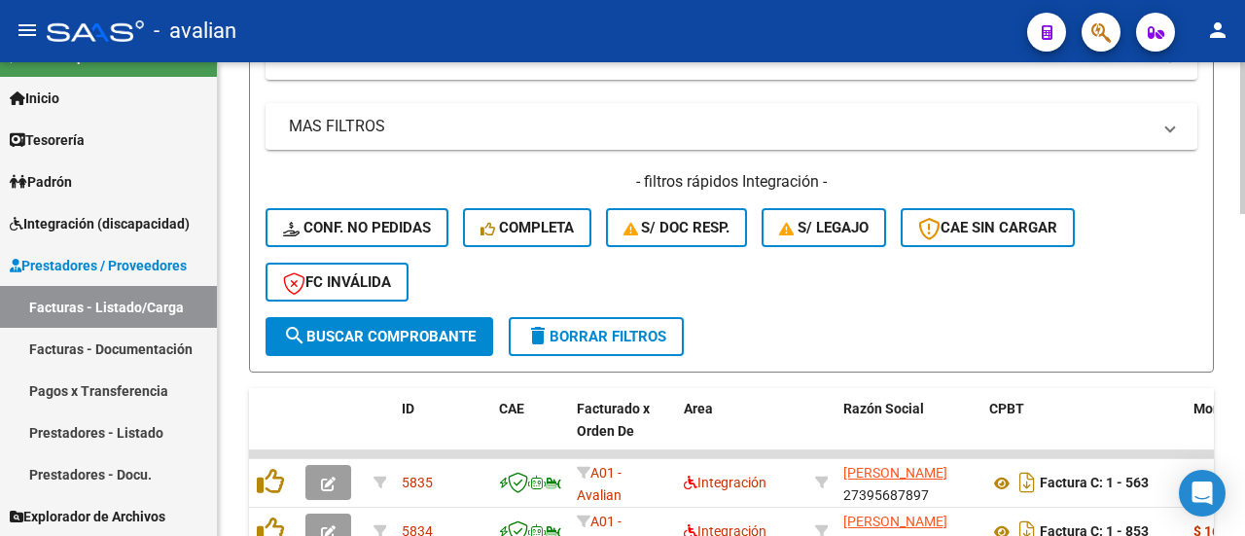
scroll to position [486, 0]
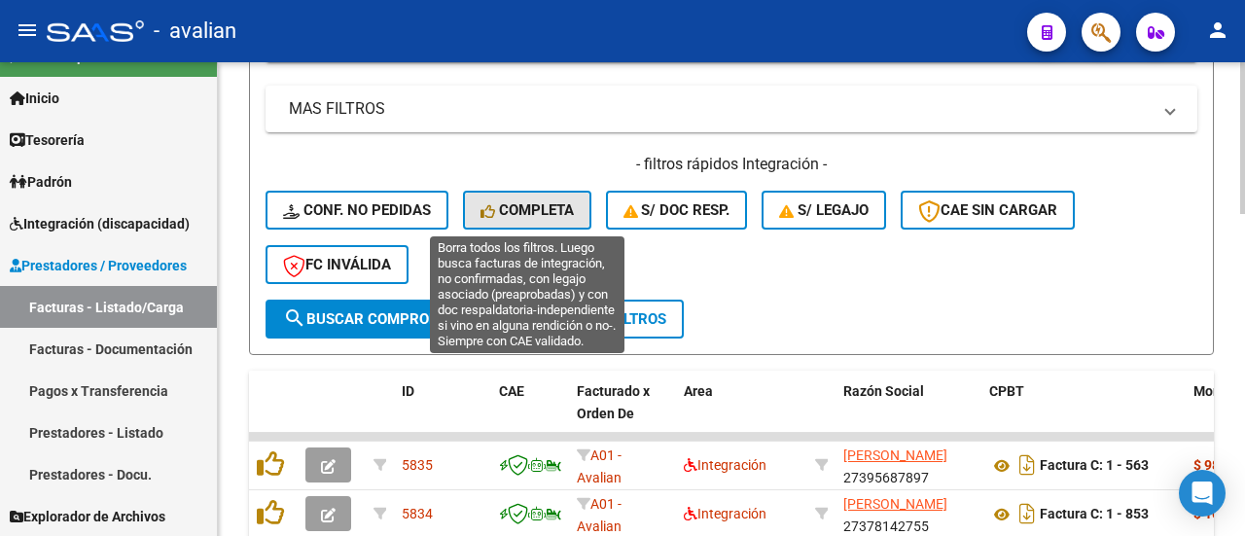
click at [512, 209] on span "Completa" at bounding box center [526, 210] width 93 height 18
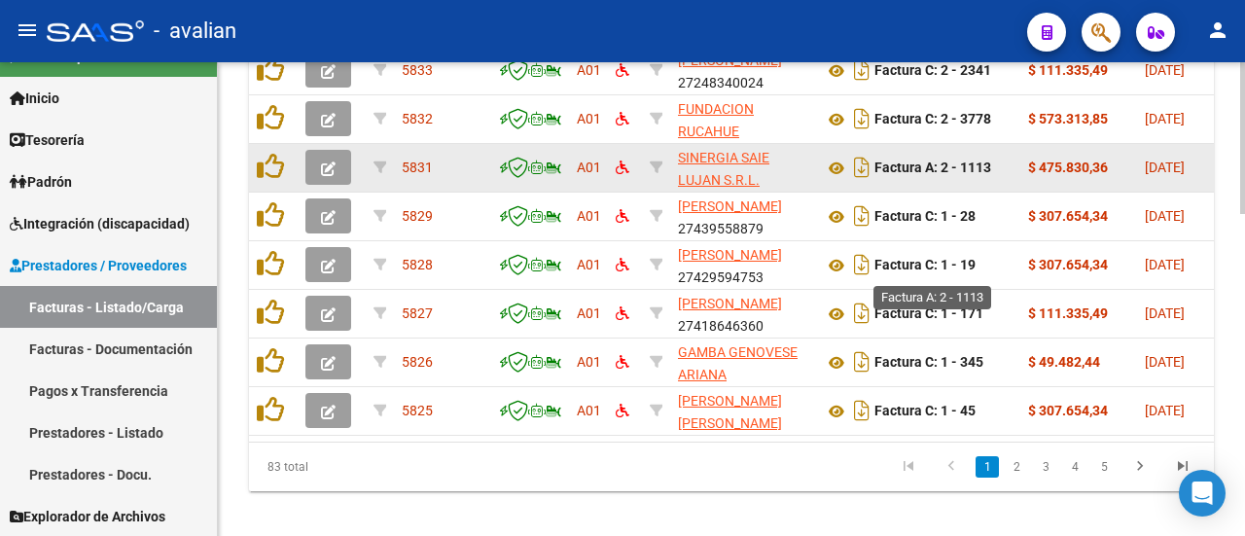
scroll to position [1009, 0]
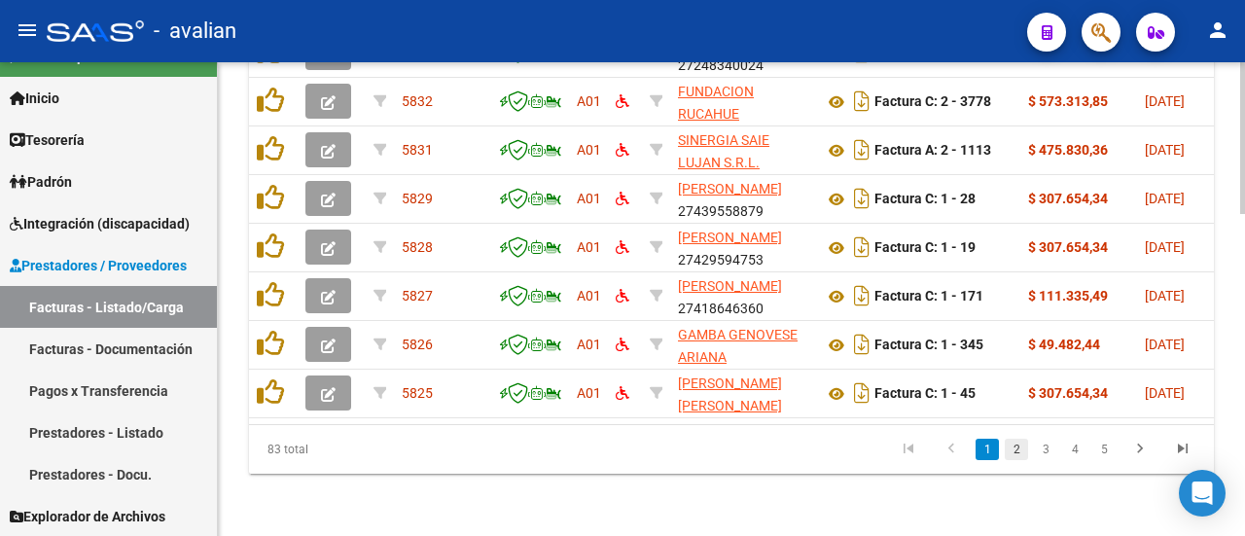
click at [1015, 447] on link "2" at bounding box center [1016, 449] width 23 height 21
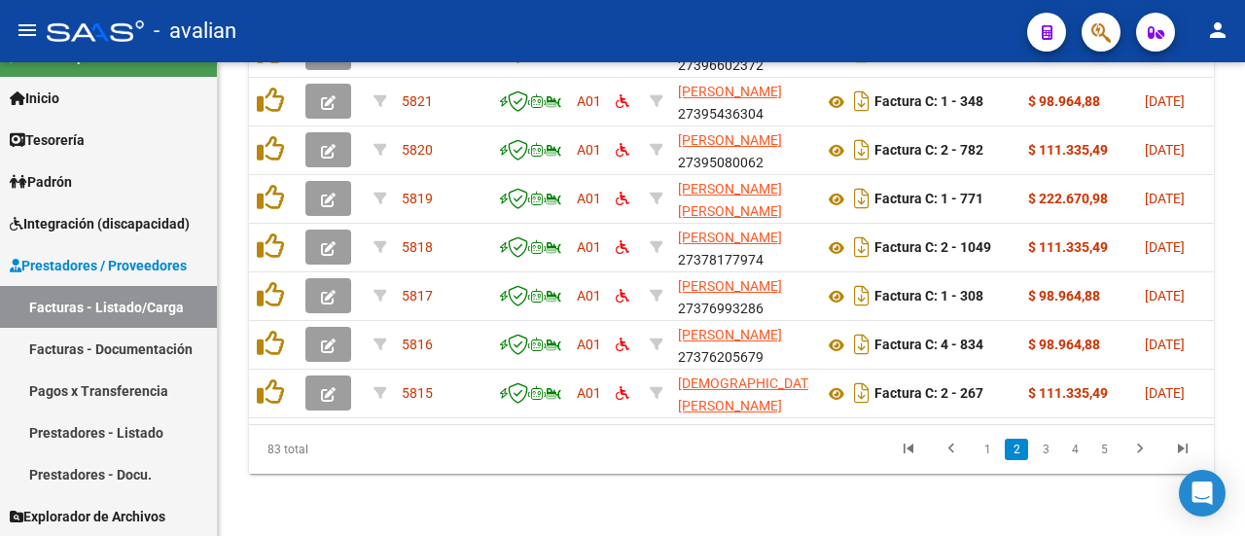
click at [1041, 448] on link "3" at bounding box center [1045, 449] width 23 height 21
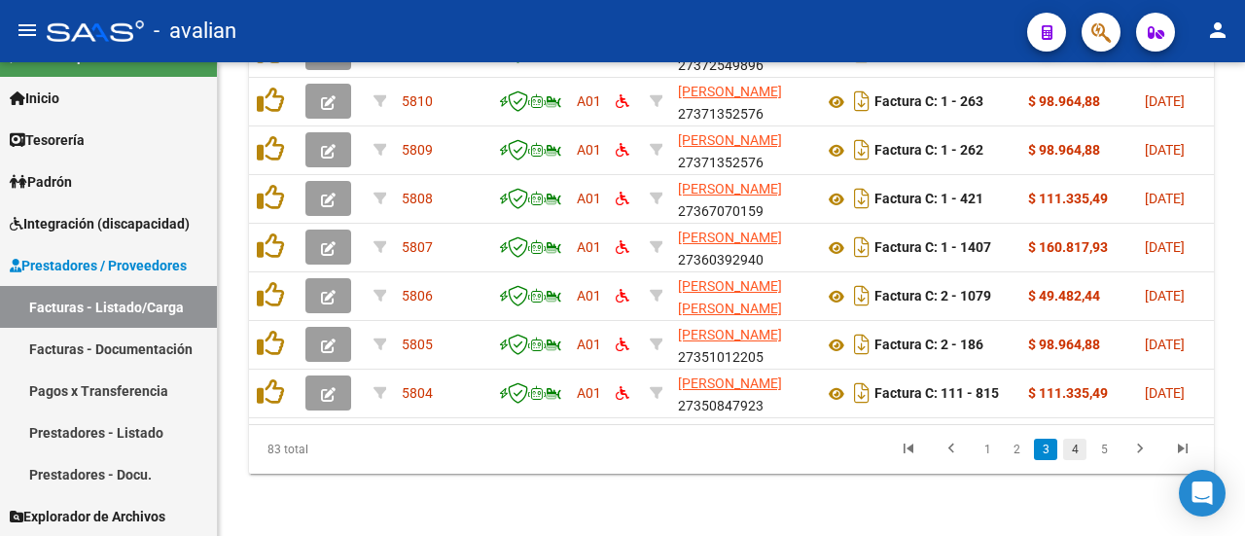
click at [1078, 446] on link "4" at bounding box center [1074, 449] width 23 height 21
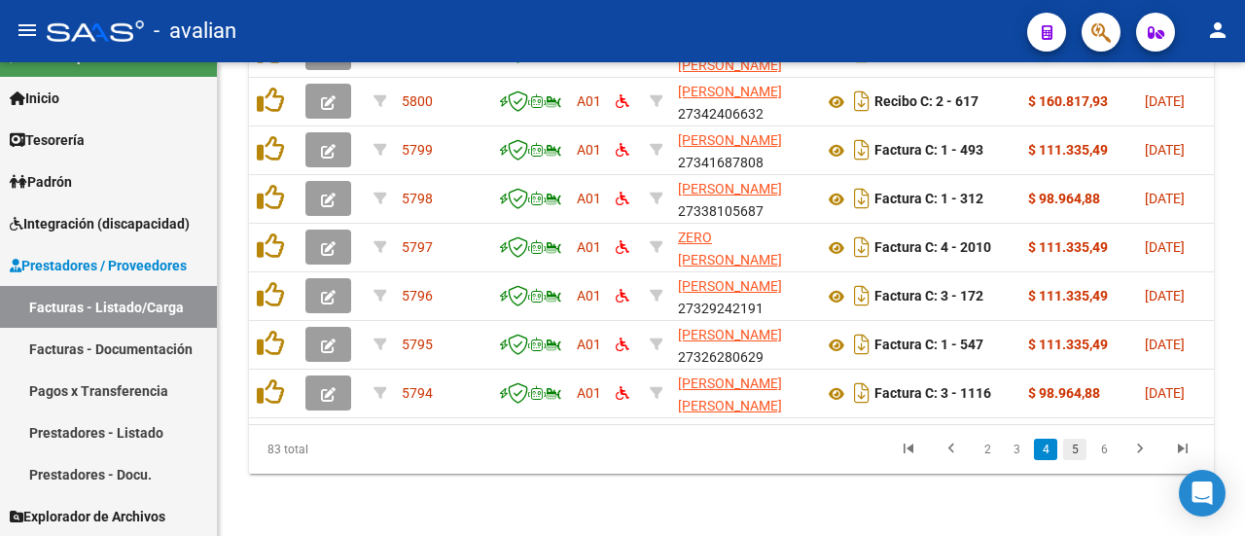
click at [1076, 448] on link "5" at bounding box center [1074, 449] width 23 height 21
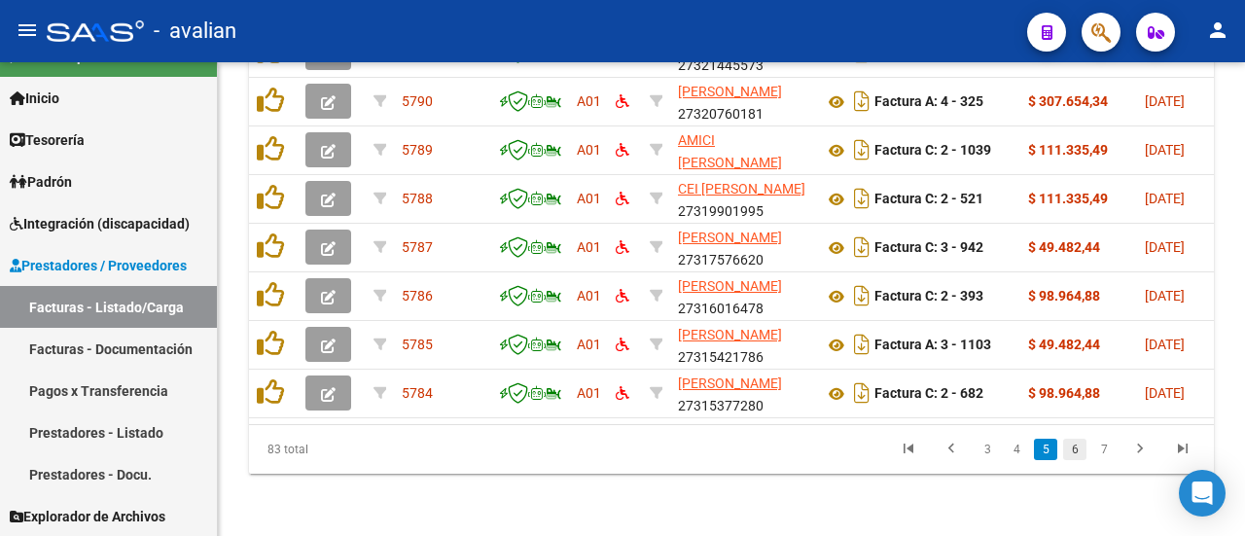
click at [1072, 448] on link "6" at bounding box center [1074, 449] width 23 height 21
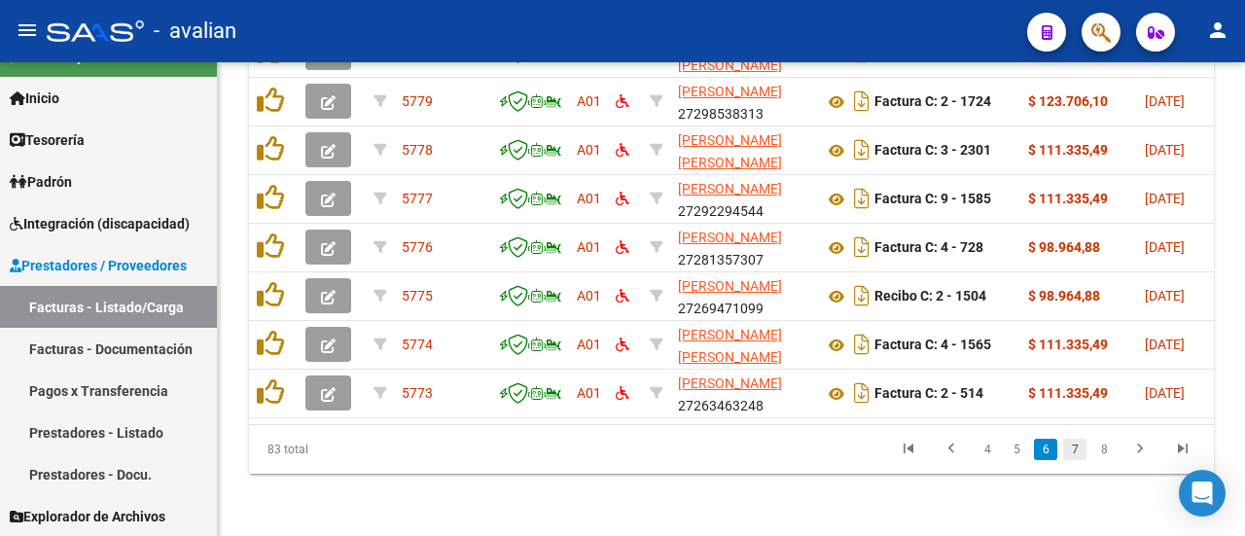
click at [1072, 450] on link "7" at bounding box center [1074, 449] width 23 height 21
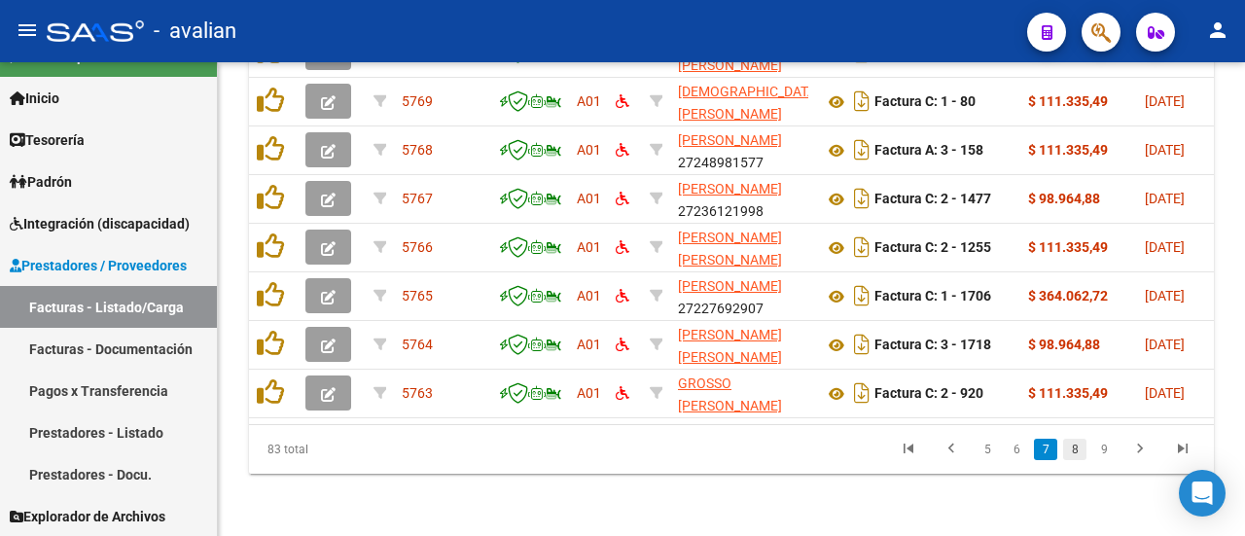
click at [1072, 445] on link "8" at bounding box center [1074, 449] width 23 height 21
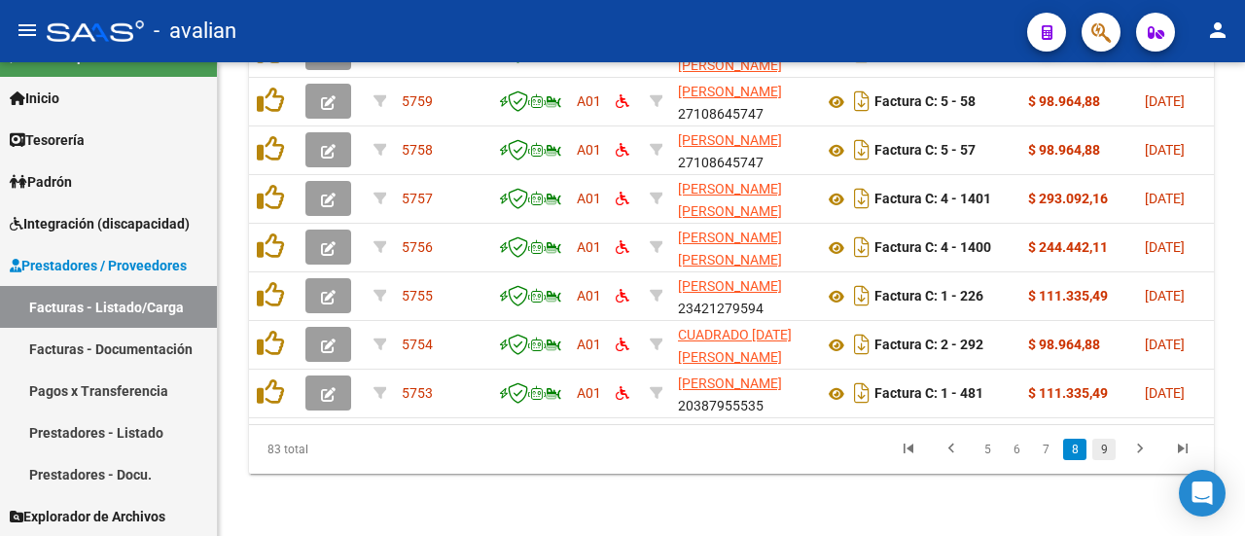
click at [1103, 446] on link "9" at bounding box center [1103, 449] width 23 height 21
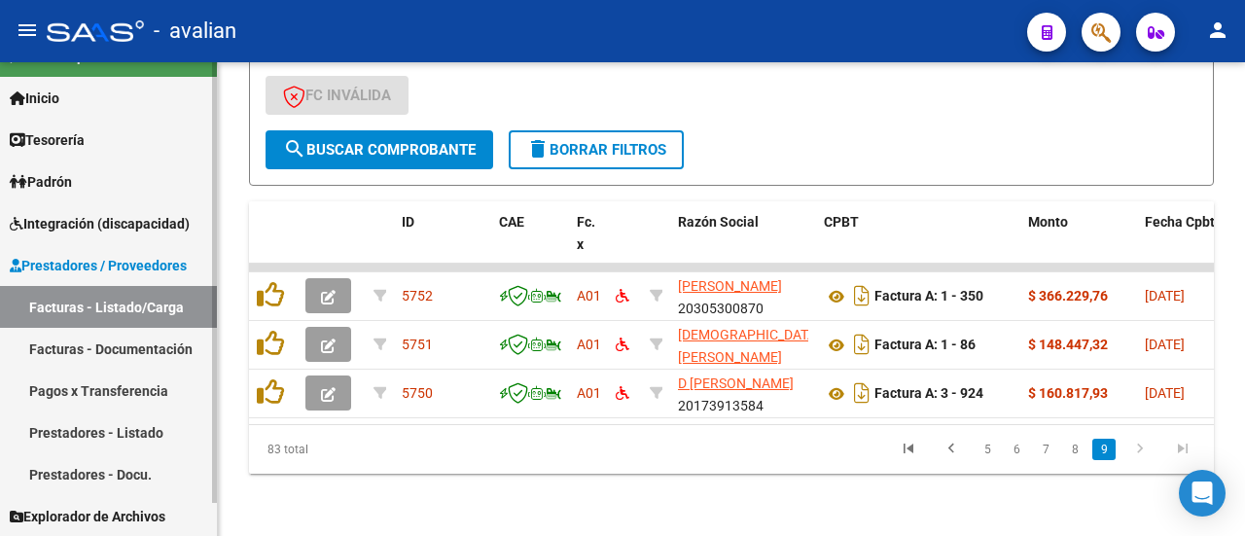
click at [61, 262] on span "Prestadores / Proveedores" at bounding box center [98, 265] width 177 height 21
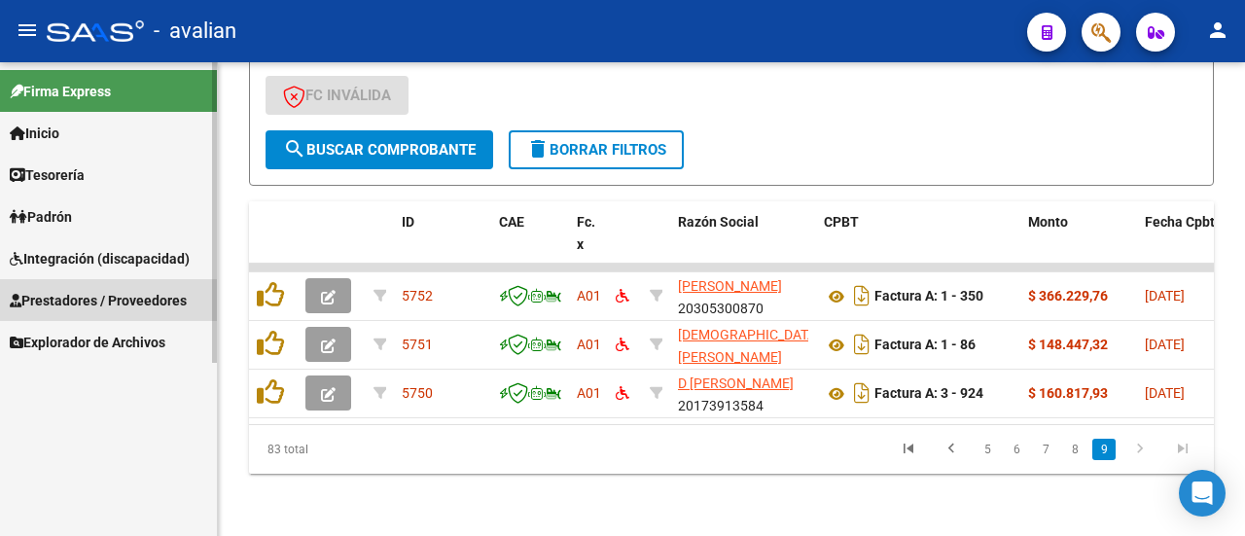
scroll to position [0, 0]
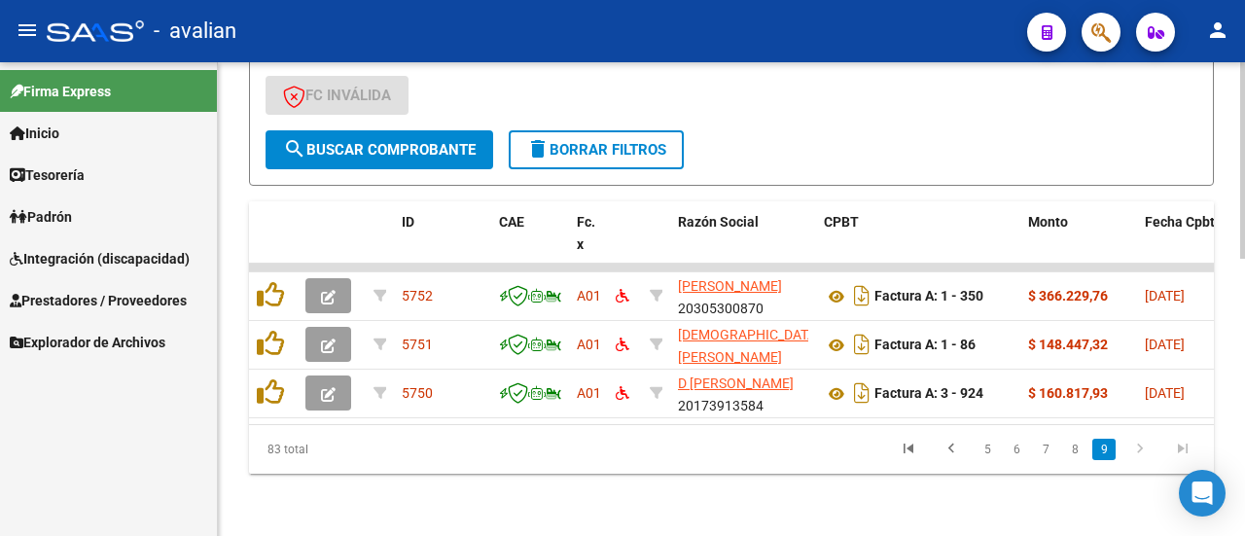
click at [825, 105] on div "- filtros rápidos Integración - Conf. no pedidas Completa S/ Doc Resp. S/ legaj…" at bounding box center [732, 57] width 932 height 146
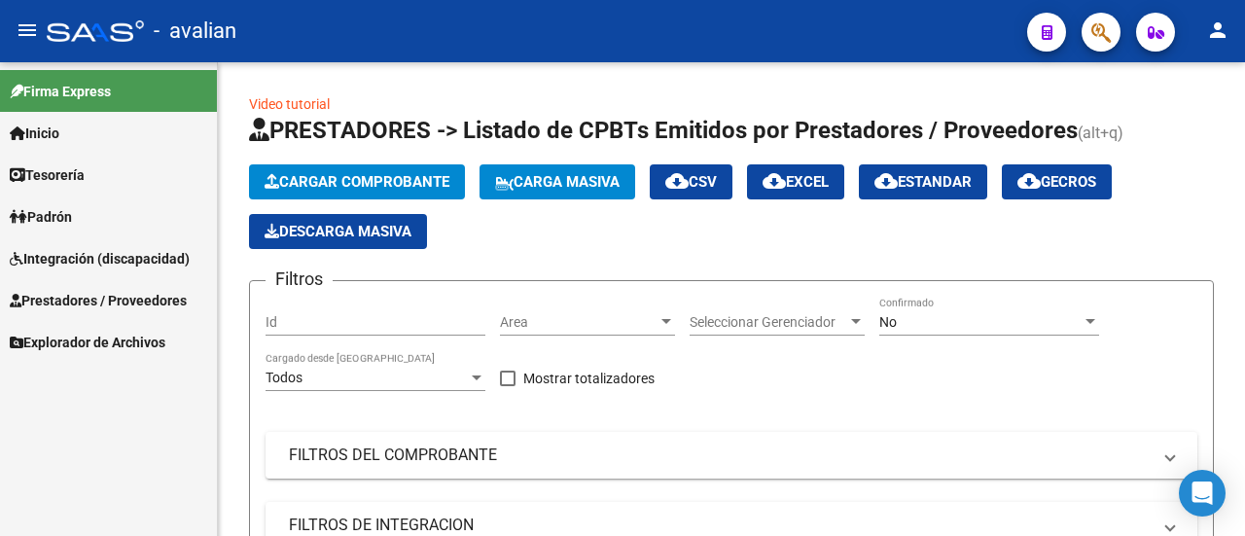
click at [118, 260] on span "Integración (discapacidad)" at bounding box center [100, 258] width 180 height 21
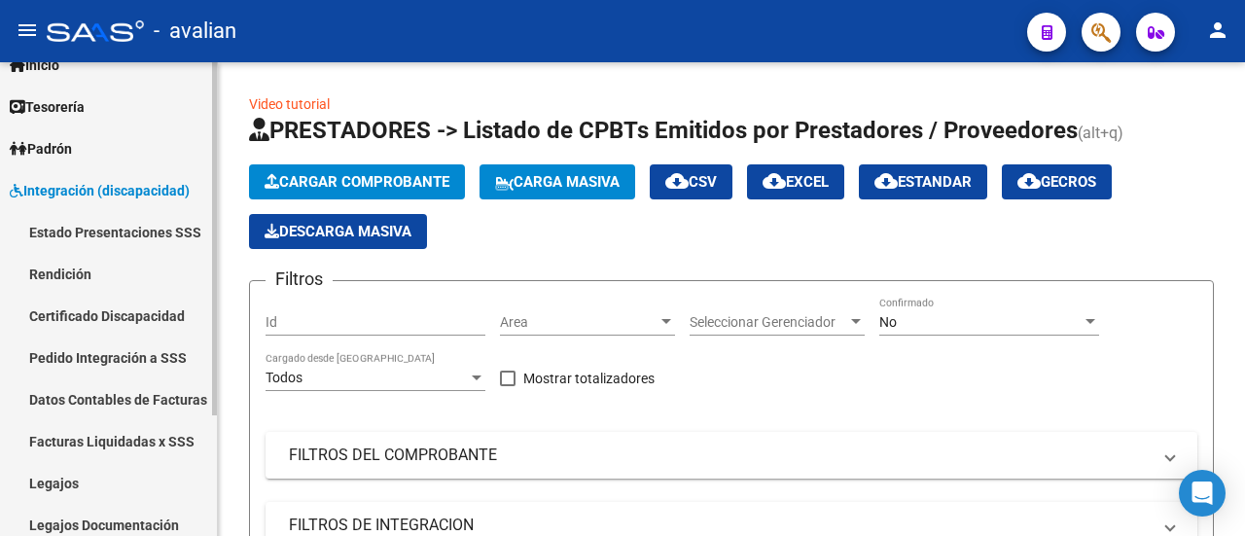
scroll to position [97, 0]
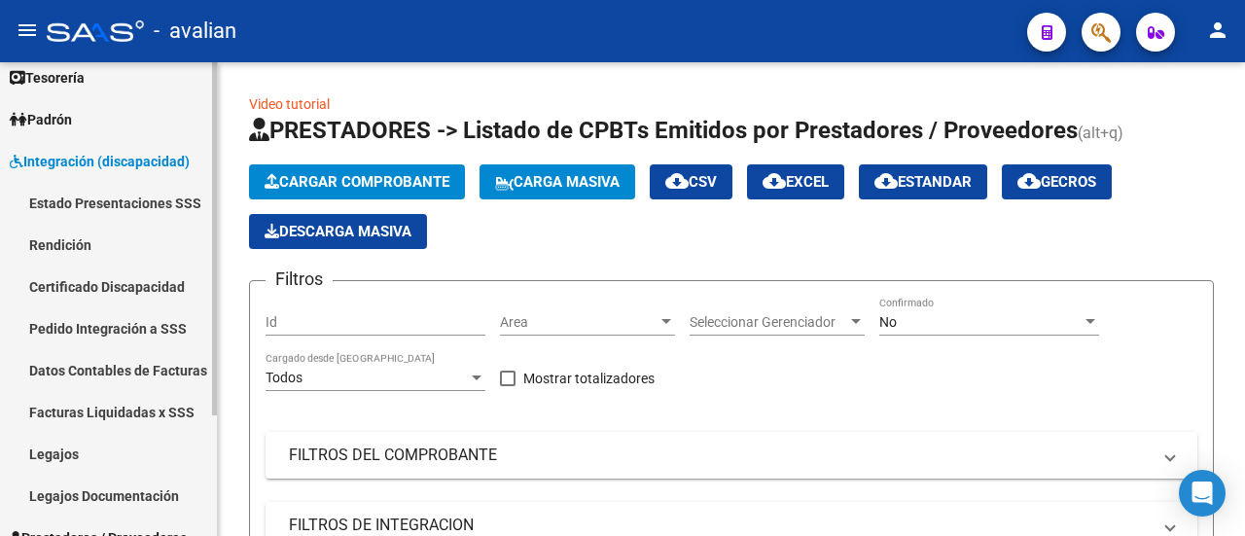
click at [113, 459] on link "Legajos" at bounding box center [108, 454] width 217 height 42
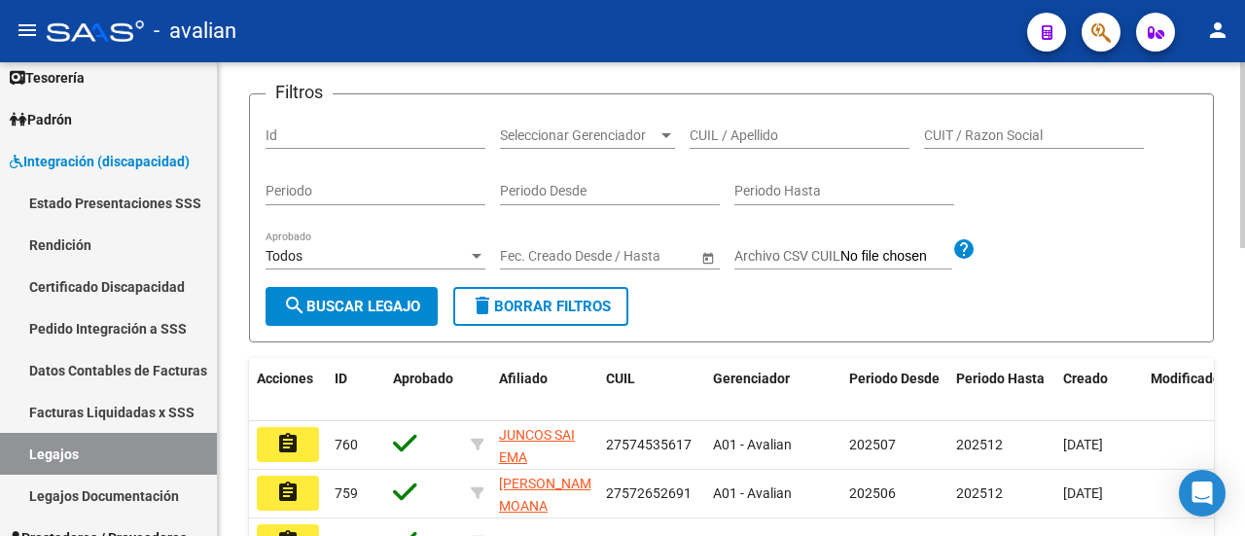
scroll to position [195, 0]
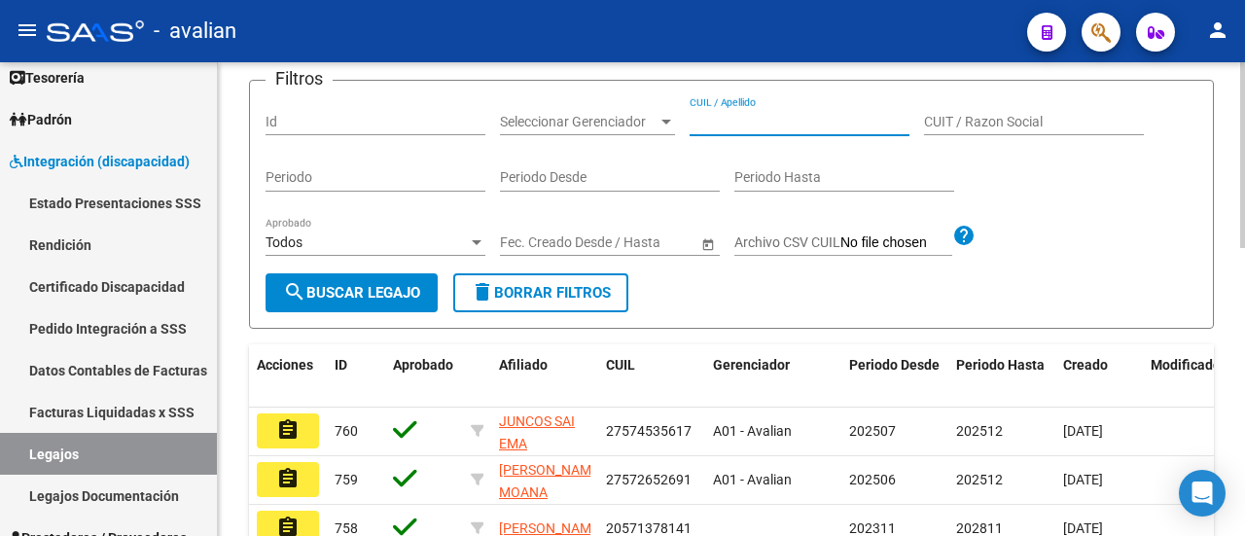
click at [749, 130] on input "CUIL / Apellido" at bounding box center [800, 122] width 220 height 17
paste input "20460421846"
type input "20460421846"
click at [335, 301] on span "search Buscar Legajo" at bounding box center [351, 293] width 137 height 18
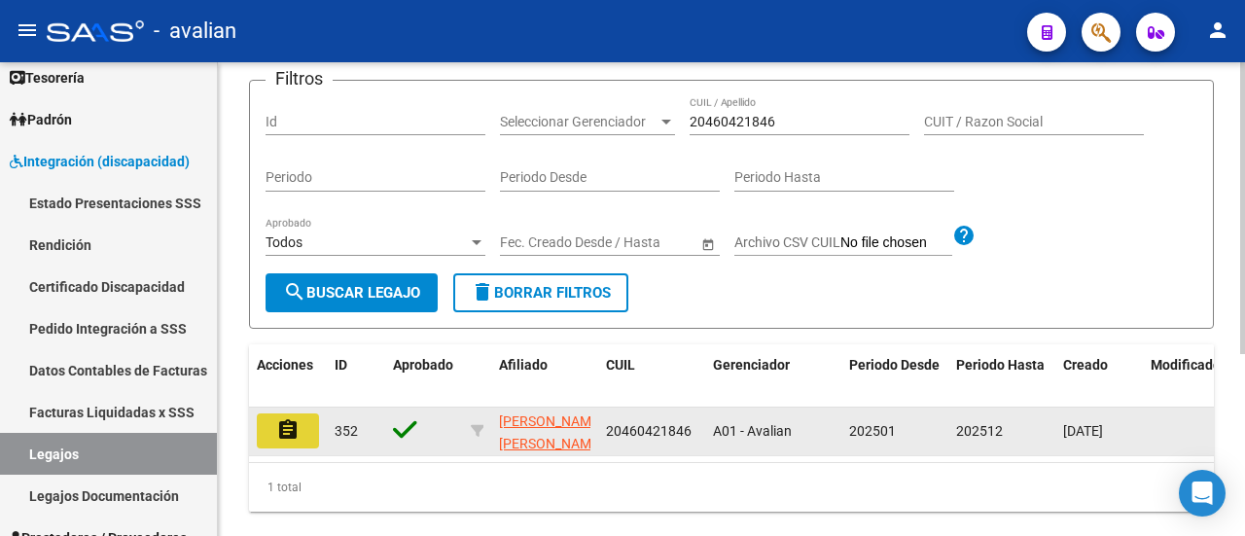
click at [303, 448] on button "assignment" at bounding box center [288, 430] width 62 height 35
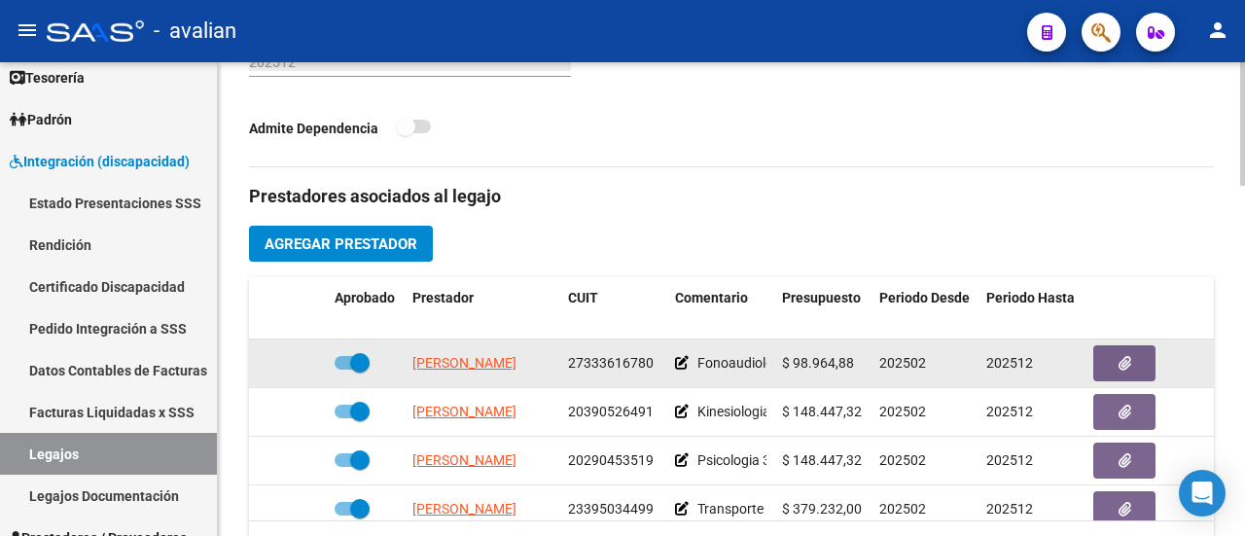
scroll to position [34, 0]
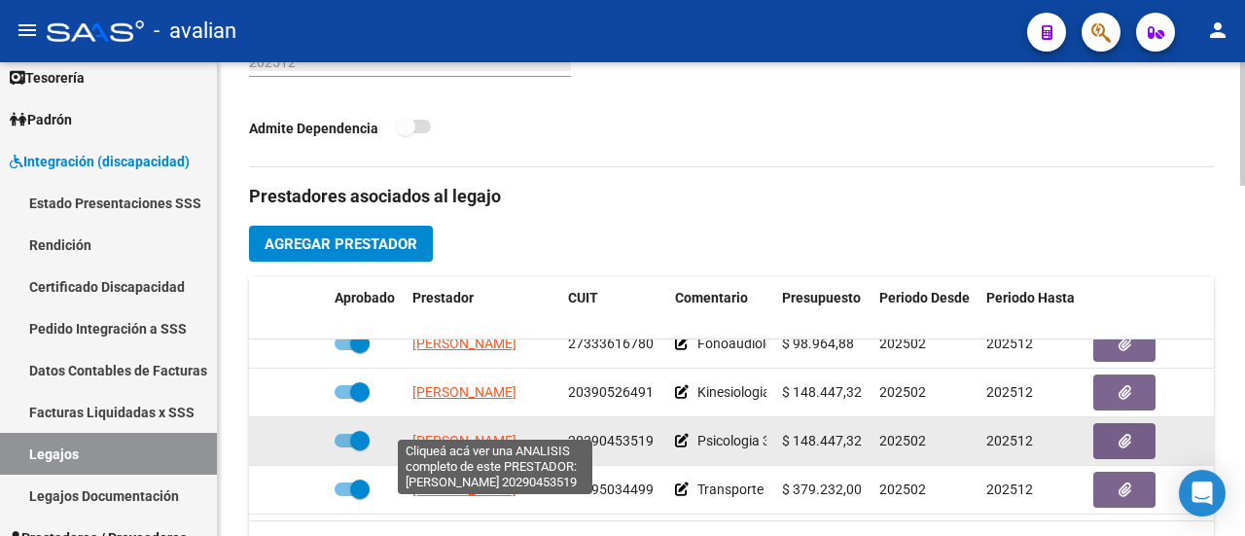
click at [484, 433] on span "[PERSON_NAME]" at bounding box center [464, 441] width 104 height 16
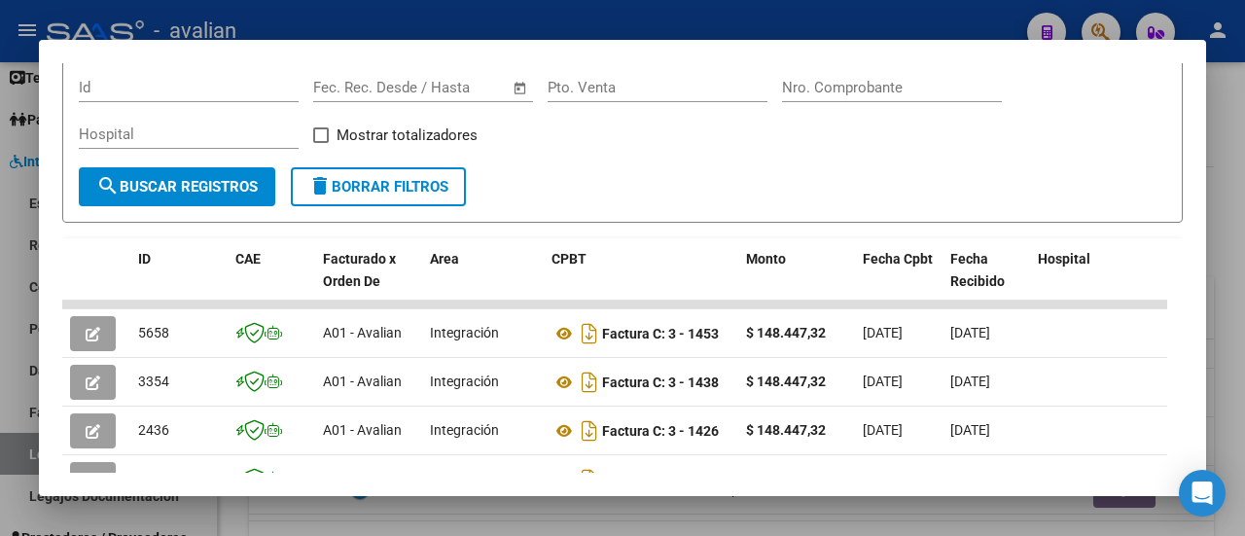
scroll to position [311, 0]
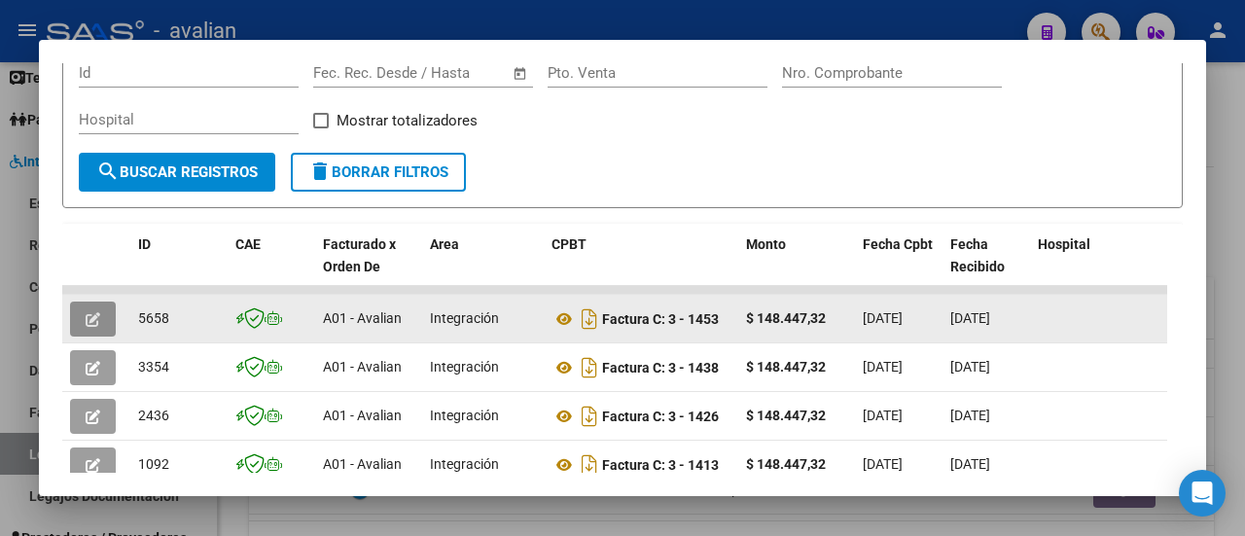
click at [95, 315] on icon "button" at bounding box center [93, 319] width 15 height 15
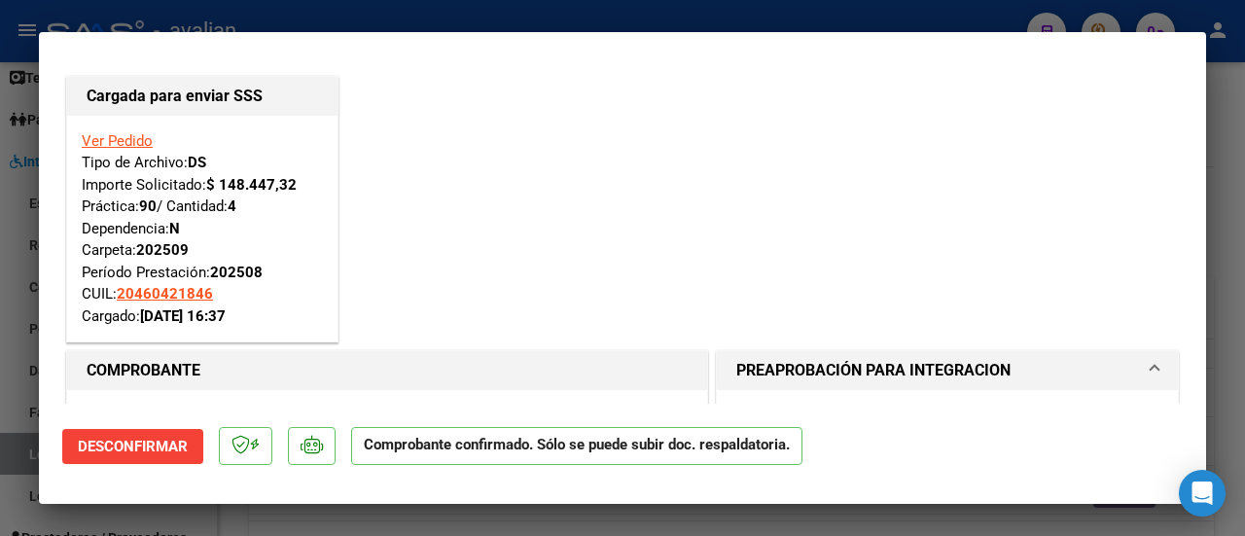
scroll to position [0, 0]
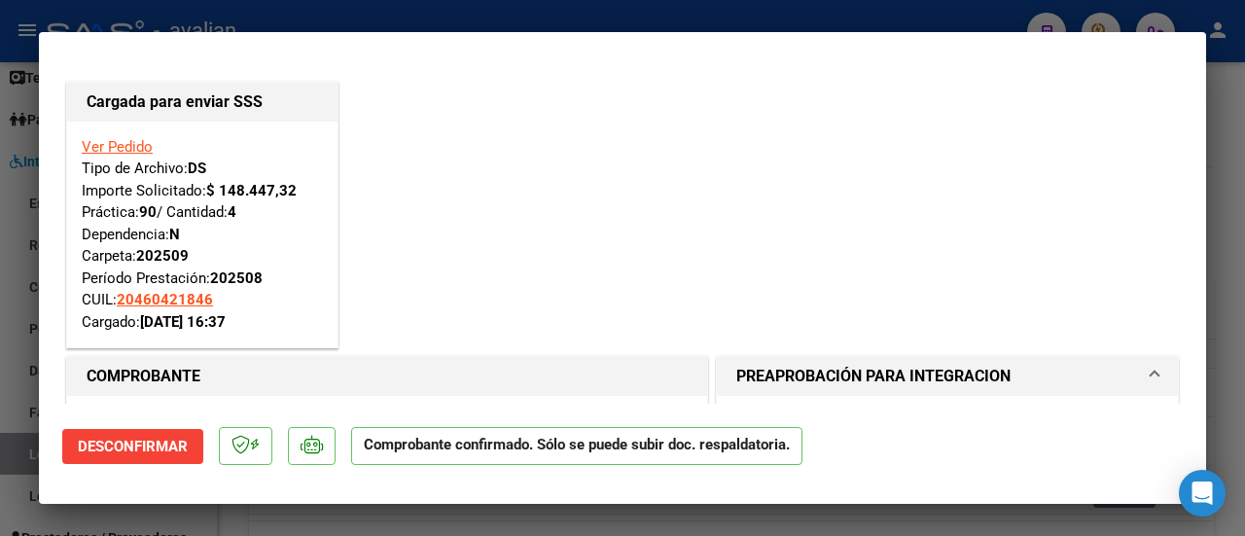
type input "$ 0,00"
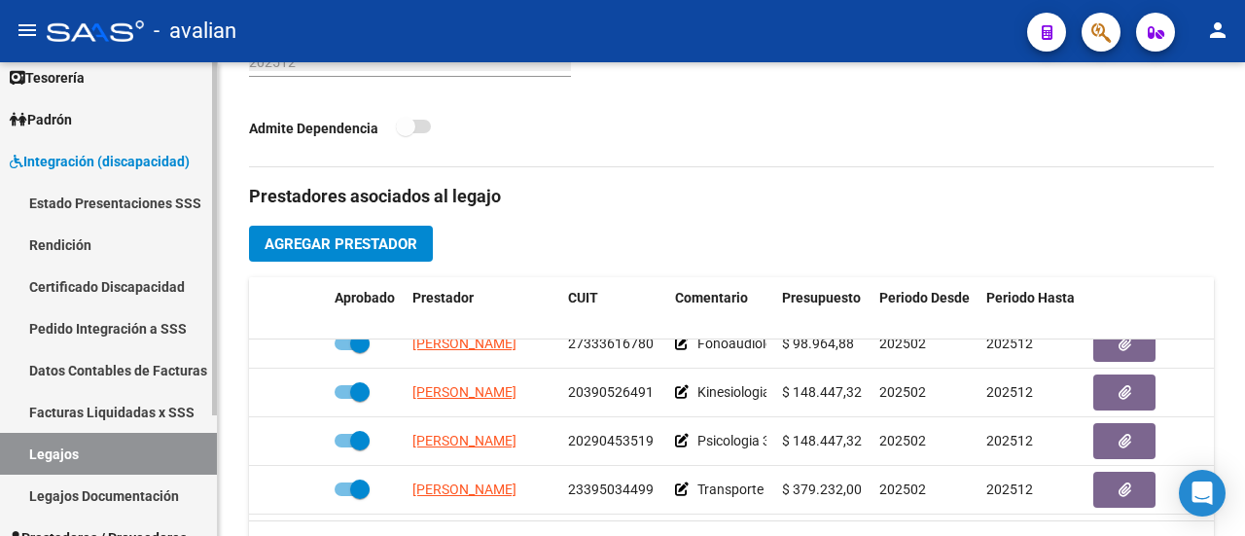
click at [123, 165] on span "Integración (discapacidad)" at bounding box center [100, 161] width 180 height 21
